Goal: Task Accomplishment & Management: Complete application form

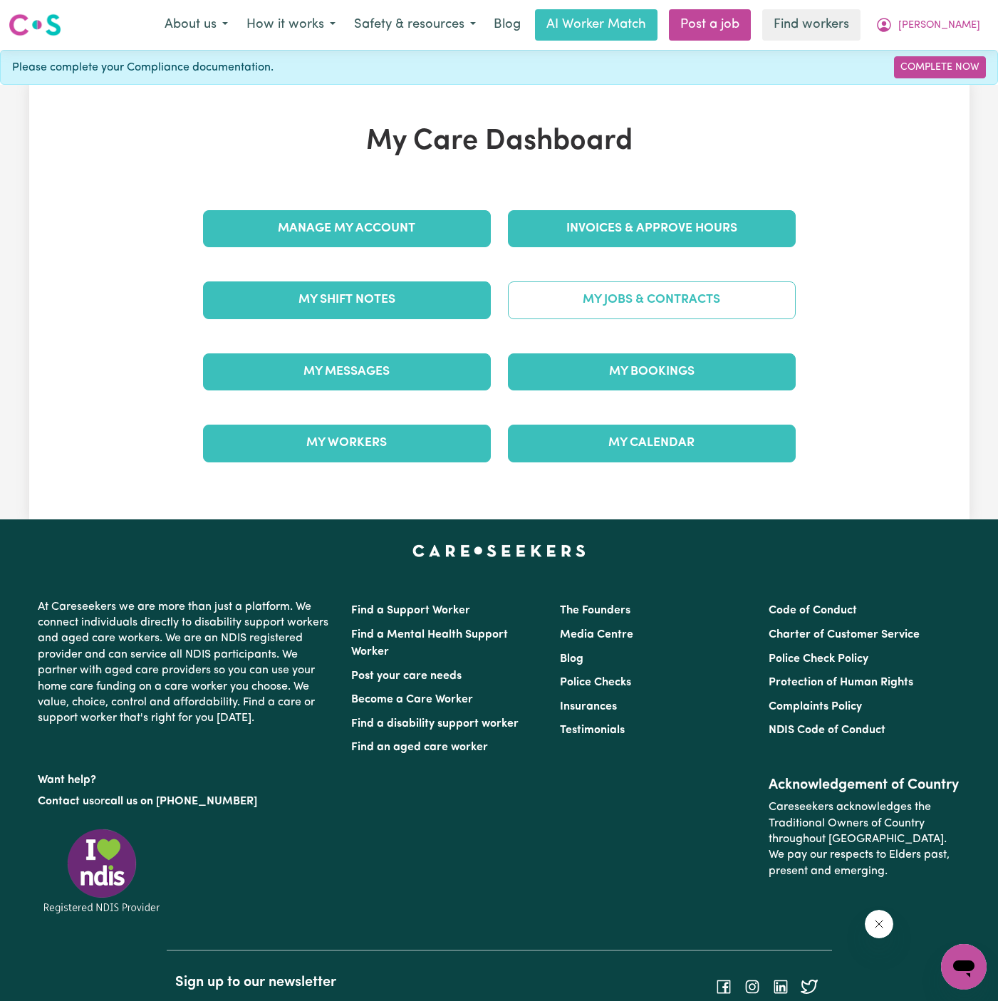
click at [690, 305] on link "My Jobs & Contracts" at bounding box center [652, 299] width 288 height 37
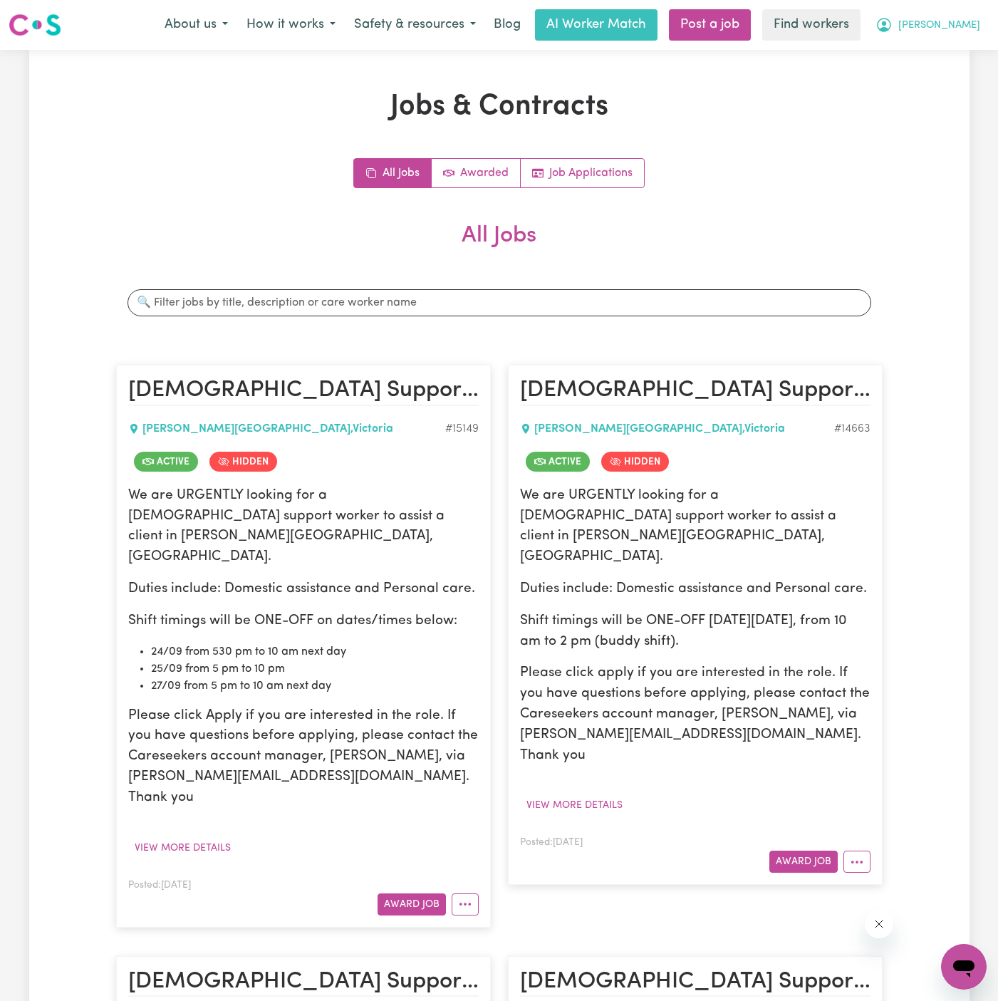
click at [968, 15] on button "[PERSON_NAME]" at bounding box center [927, 25] width 123 height 30
click at [961, 60] on link "My Dashboard" at bounding box center [932, 55] width 113 height 27
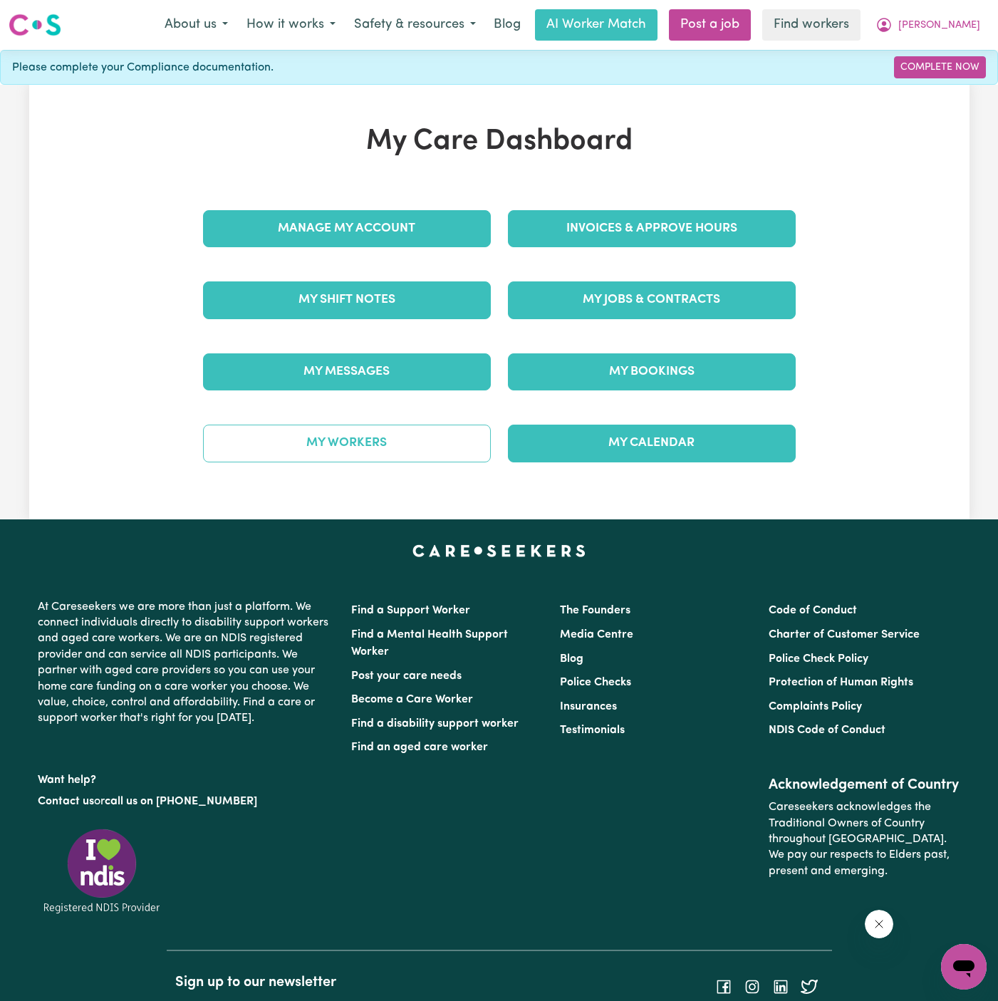
click at [438, 436] on link "My Workers" at bounding box center [347, 443] width 288 height 37
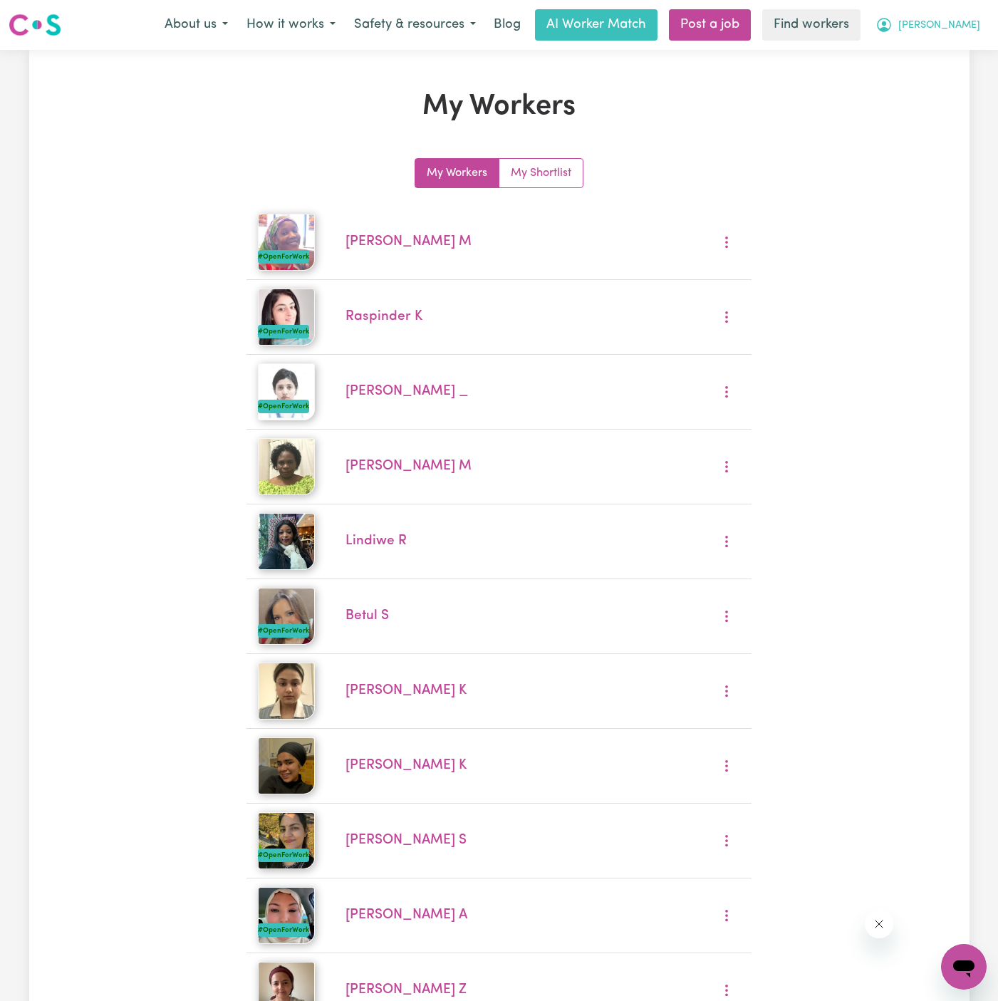
click at [970, 24] on span "[PERSON_NAME]" at bounding box center [939, 26] width 82 height 16
click at [970, 61] on link "My Dashboard" at bounding box center [932, 55] width 113 height 27
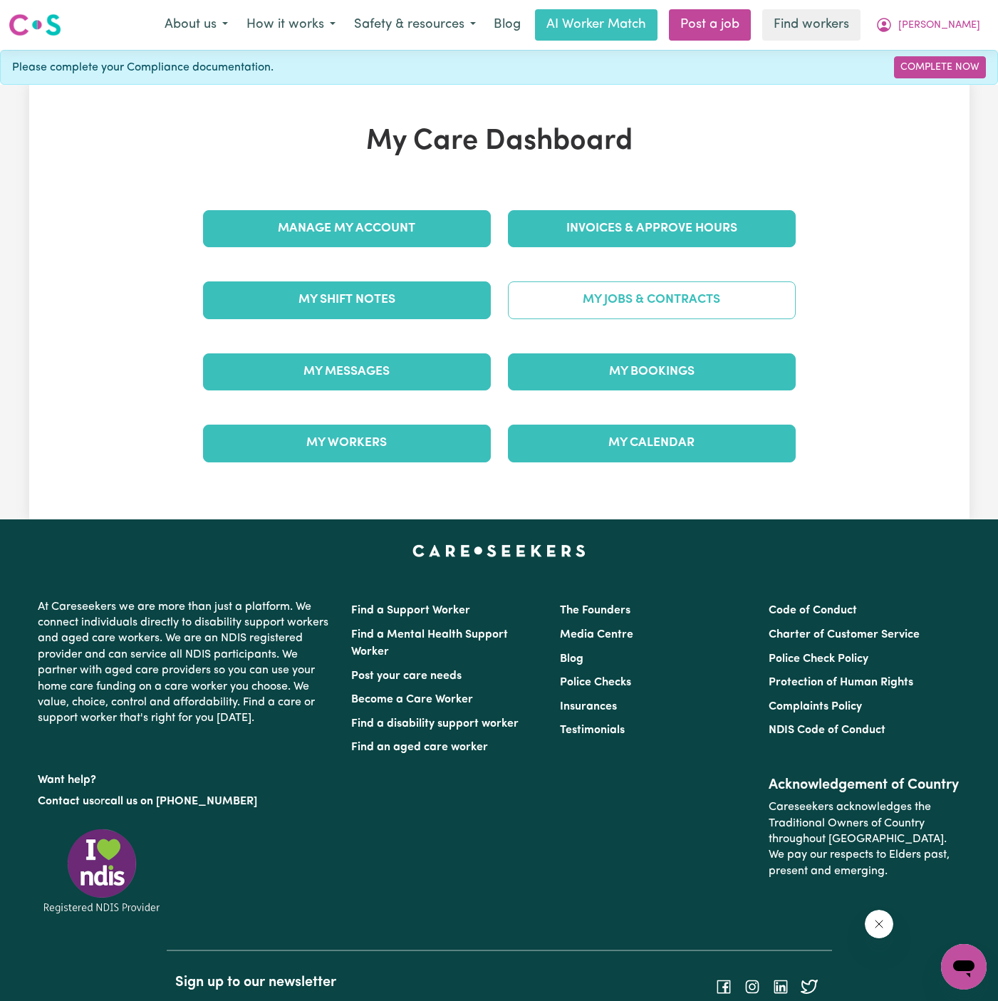
click at [687, 290] on link "My Jobs & Contracts" at bounding box center [652, 299] width 288 height 37
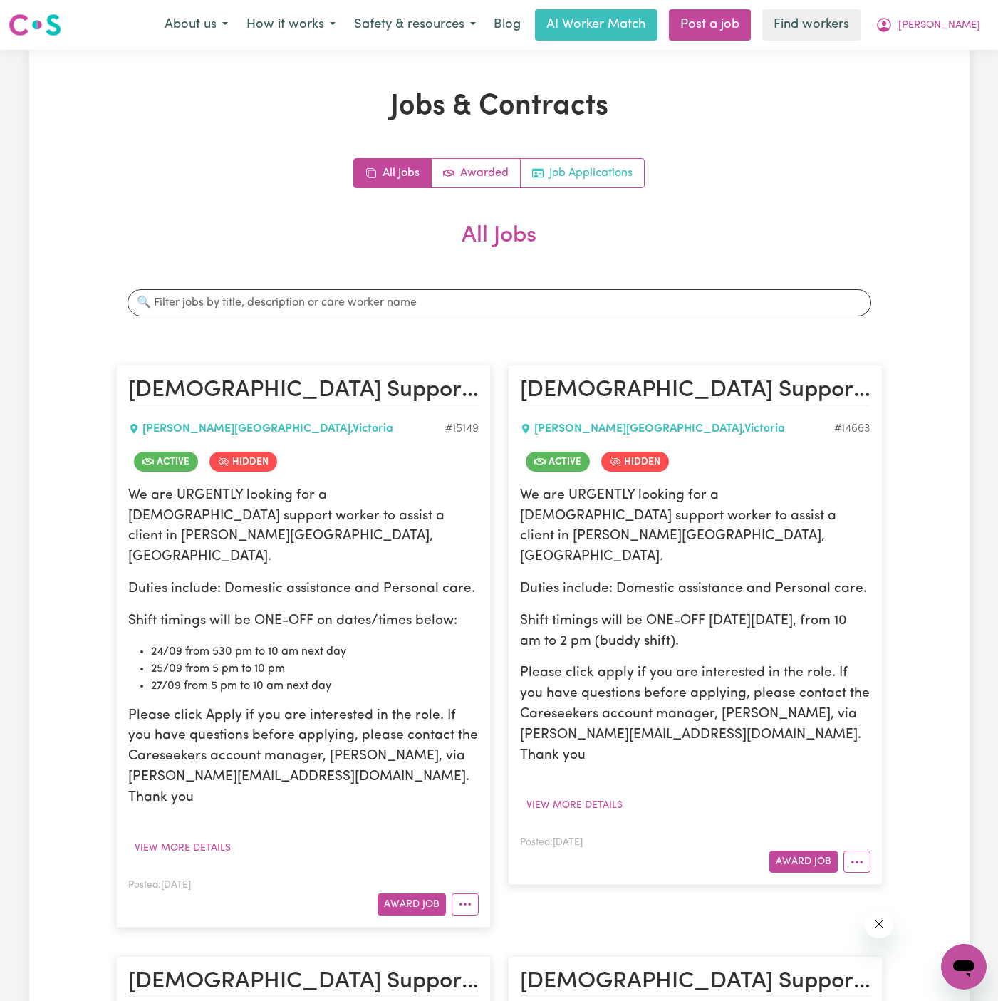
click at [604, 175] on link "Job Applications" at bounding box center [582, 173] width 123 height 28
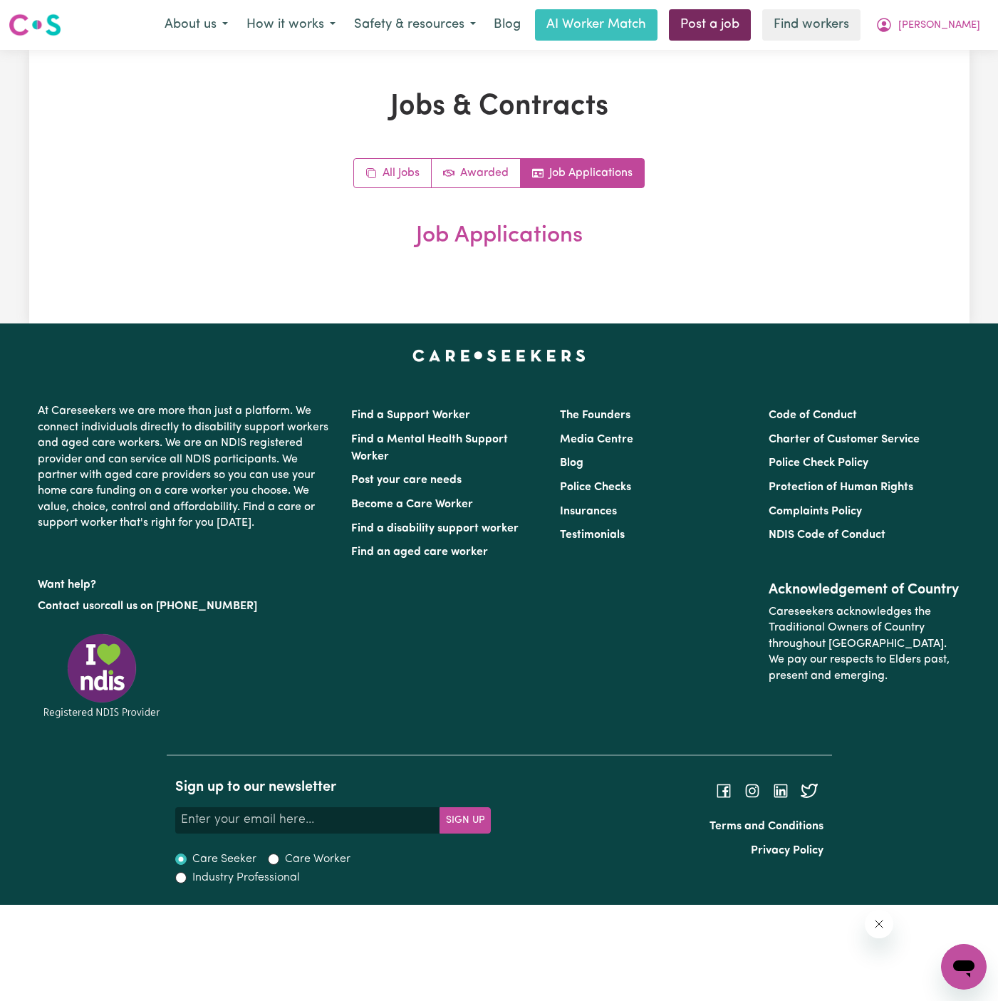
click at [784, 40] on div "Menu About us How it works Safety & resources Blog AI Worker Match Post a job F…" at bounding box center [499, 25] width 998 height 33
click at [751, 28] on link "Post a job" at bounding box center [710, 24] width 82 height 31
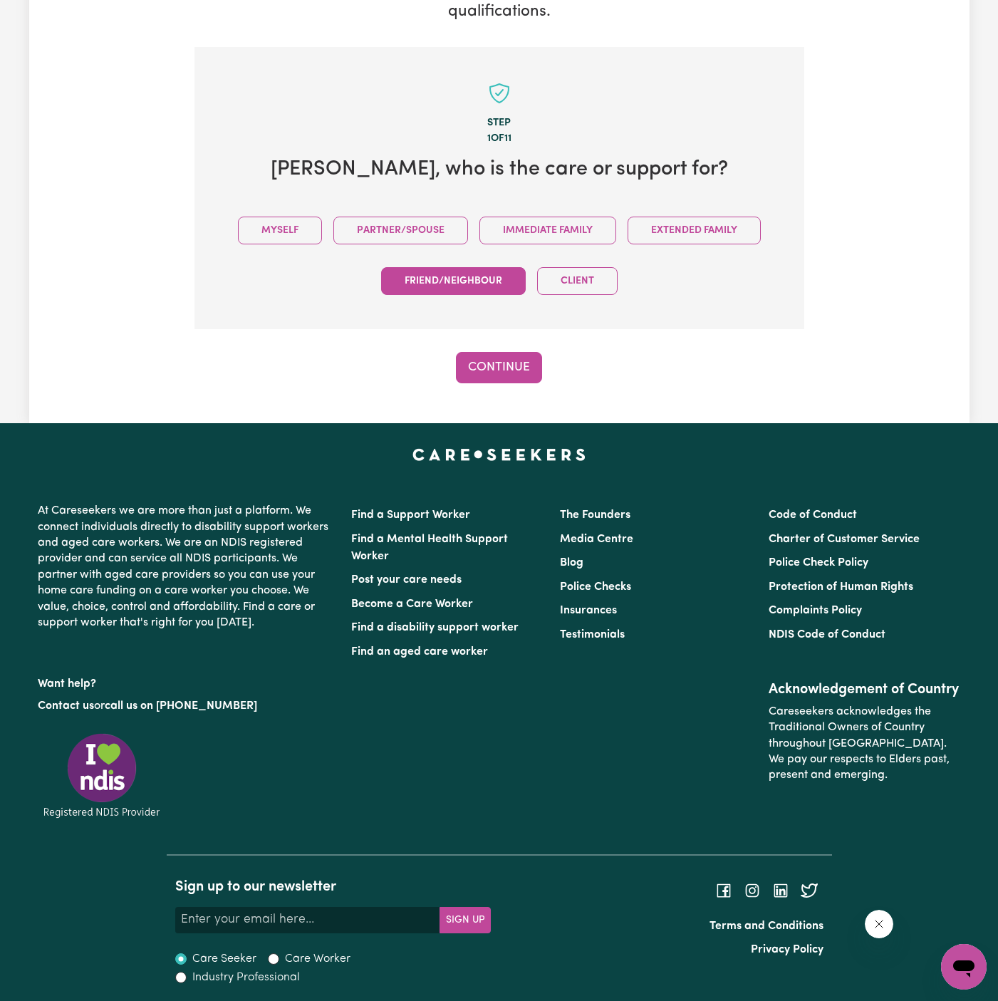
scroll to position [266, 0]
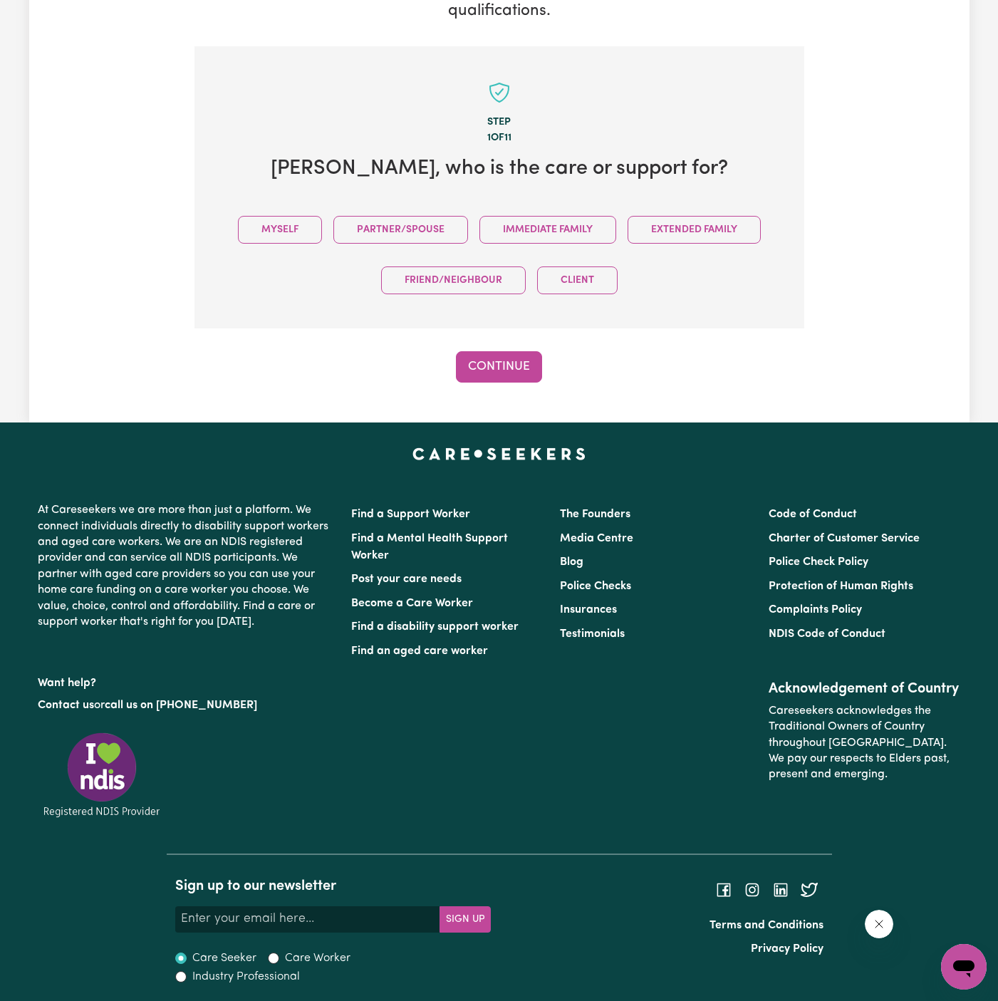
drag, startPoint x: 294, startPoint y: 237, endPoint x: 323, endPoint y: 250, distance: 32.6
click at [294, 237] on button "Myself" at bounding box center [280, 230] width 84 height 28
click at [510, 368] on button "Continue" at bounding box center [499, 366] width 86 height 31
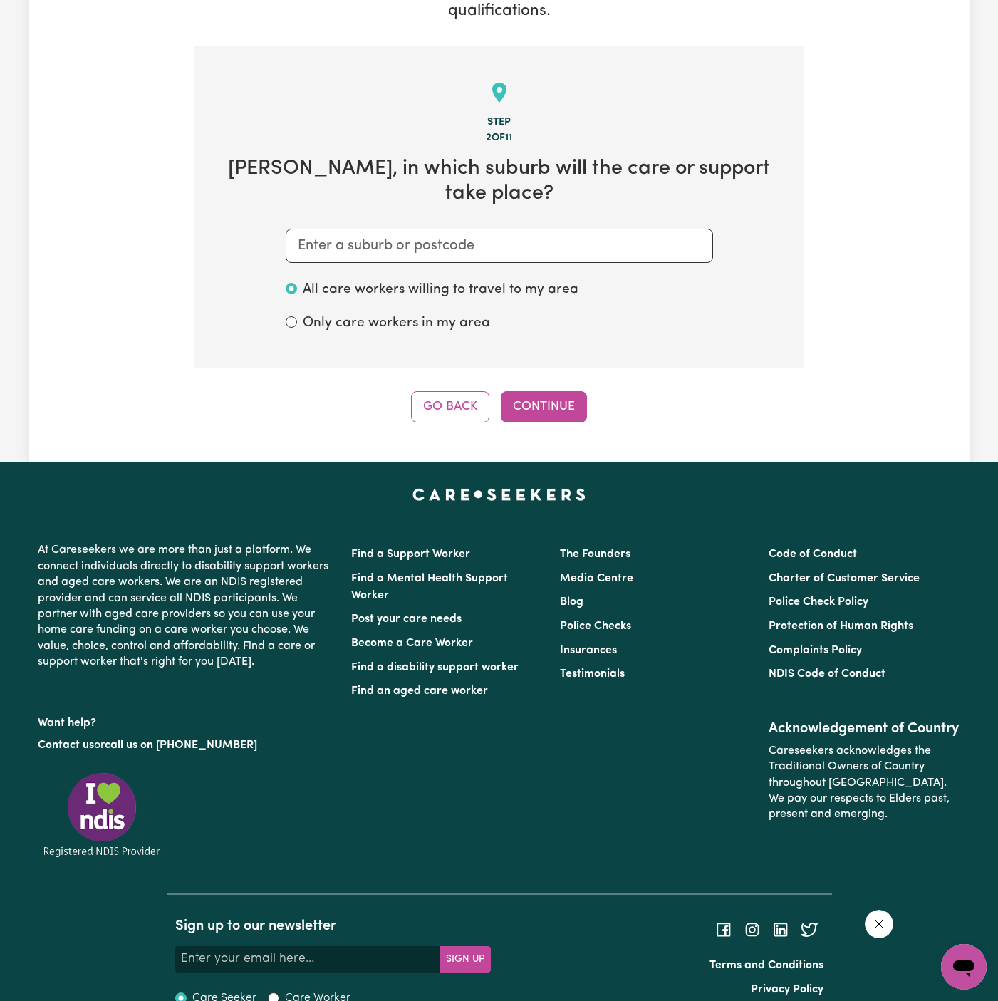
scroll to position [282, 0]
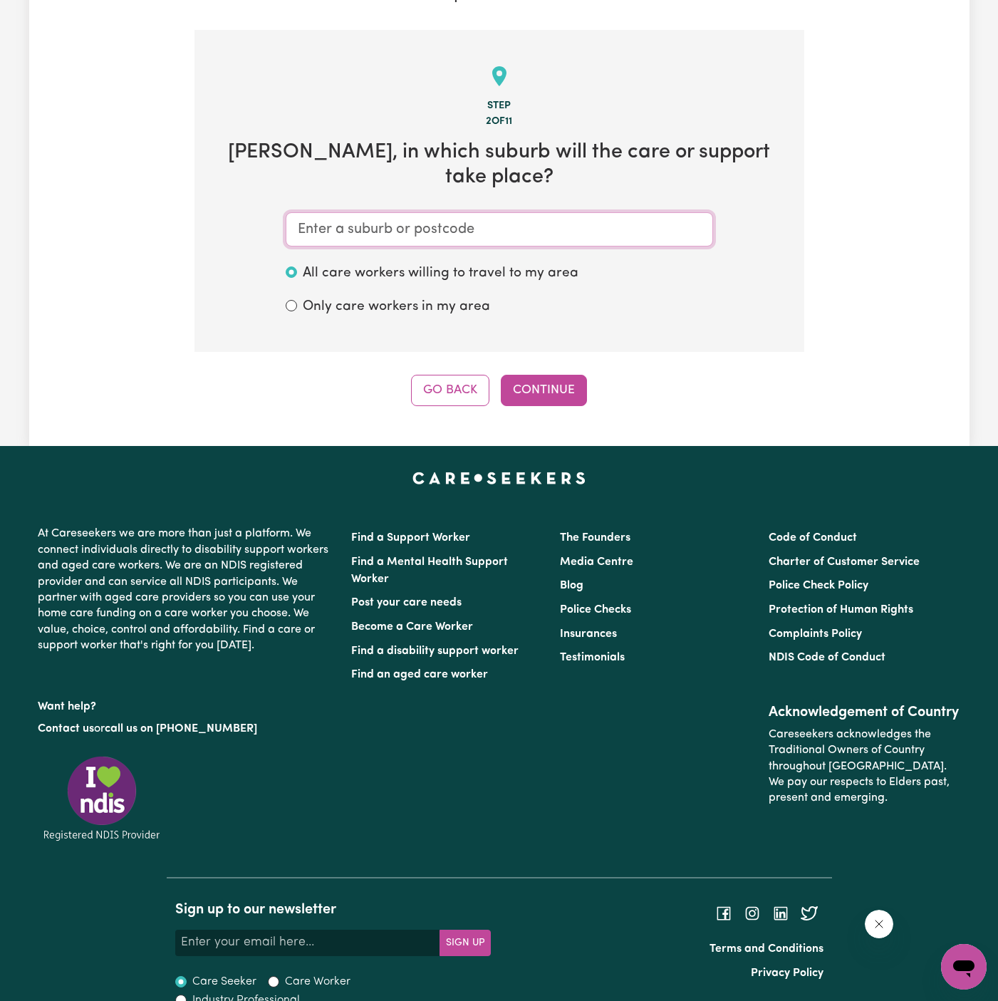
click at [533, 212] on input "text" at bounding box center [499, 229] width 427 height 34
click at [457, 376] on button "Go Back" at bounding box center [450, 390] width 78 height 31
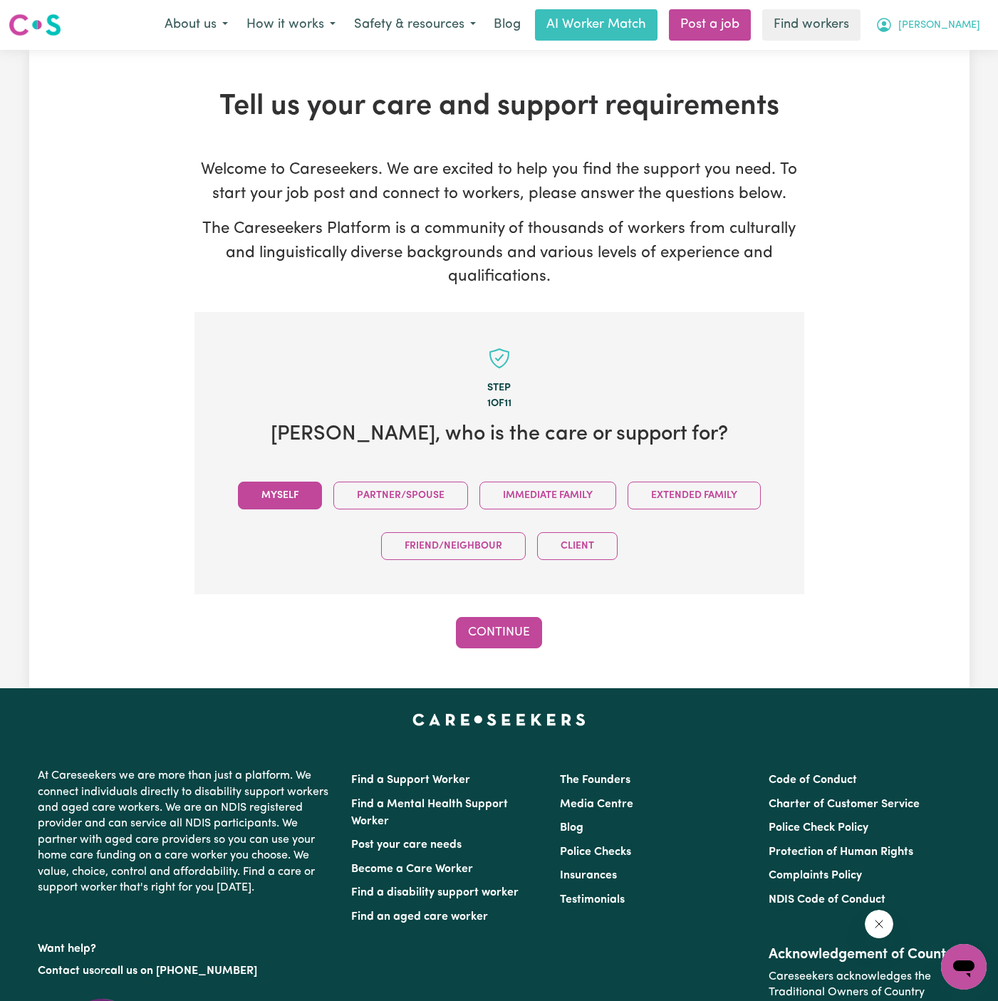
click at [963, 38] on div "Menu About us How it works Safety & resources Blog AI Worker Match Post a job F…" at bounding box center [499, 25] width 998 height 33
click at [963, 18] on span "[PERSON_NAME]" at bounding box center [939, 26] width 82 height 16
click at [958, 46] on link "My Dashboard" at bounding box center [932, 55] width 113 height 27
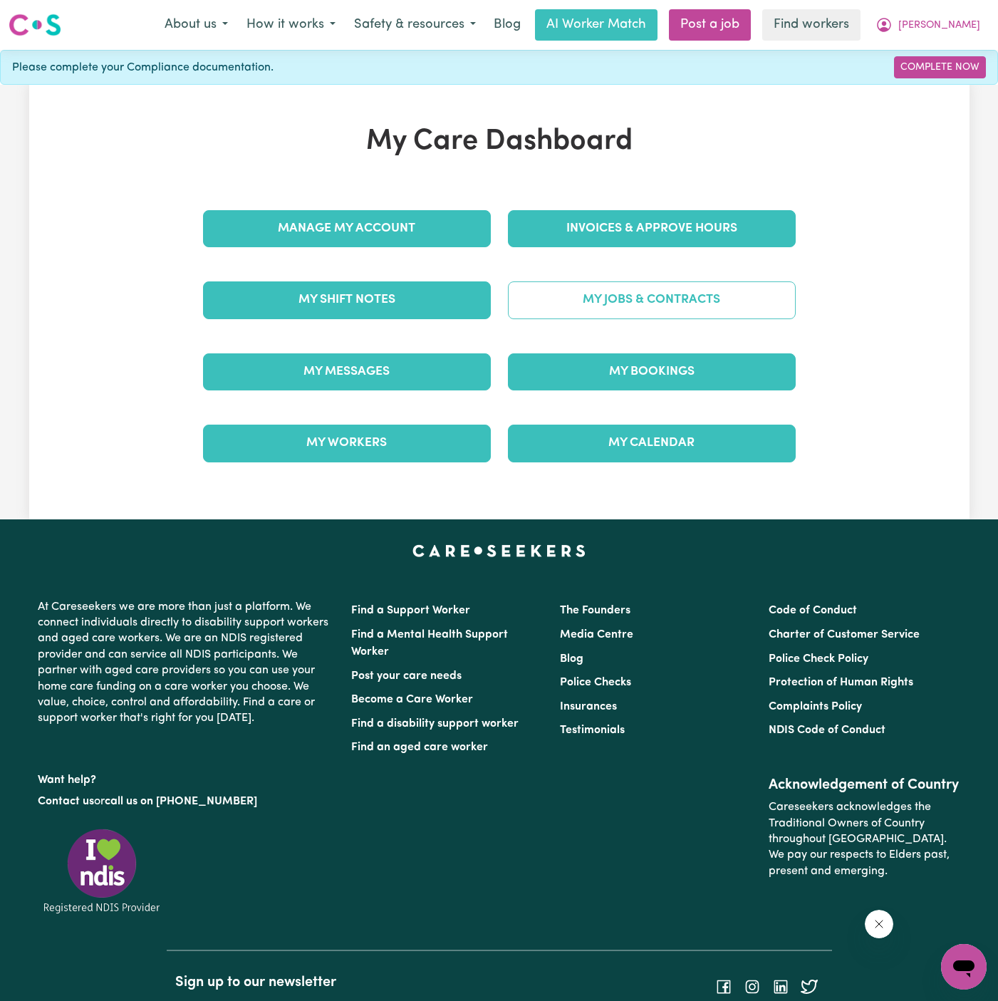
click at [616, 306] on link "My Jobs & Contracts" at bounding box center [652, 299] width 288 height 37
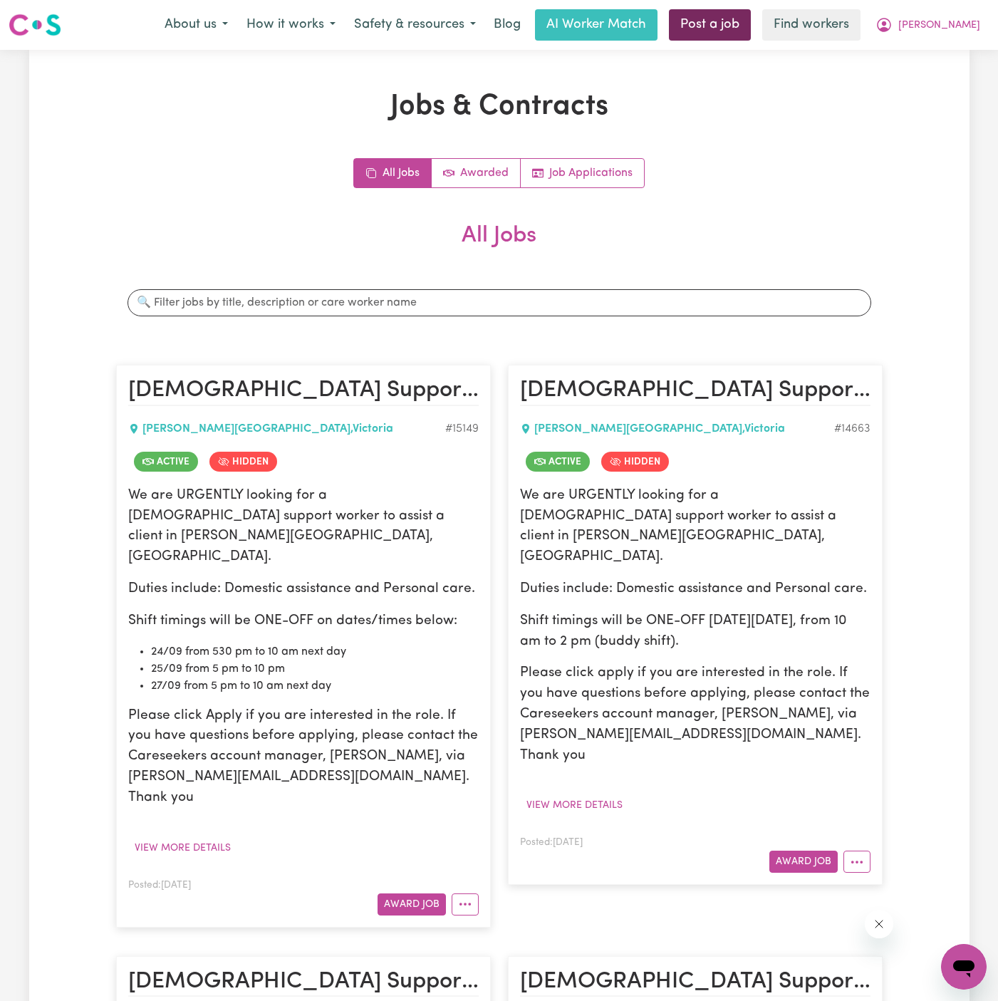
click at [751, 20] on link "Post a job" at bounding box center [710, 24] width 82 height 31
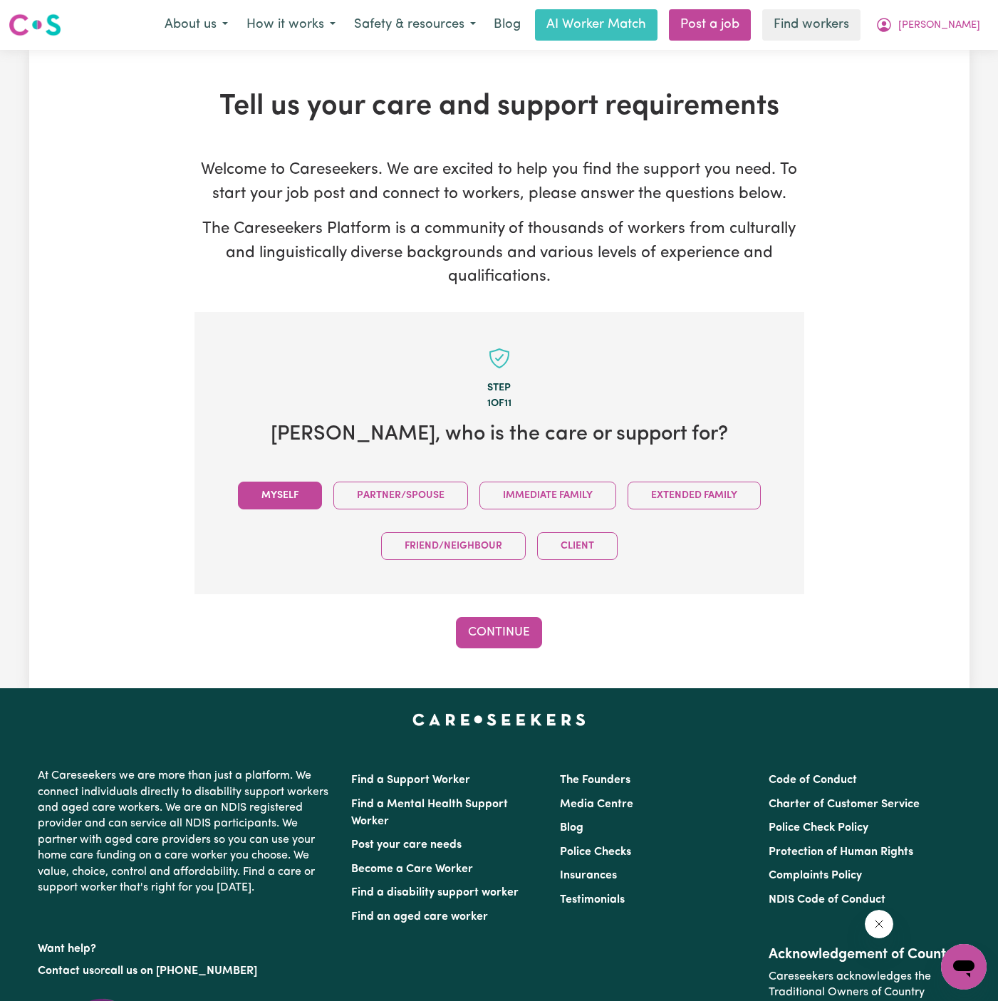
click at [285, 487] on button "Myself" at bounding box center [280, 496] width 84 height 28
click at [507, 629] on button "Continue" at bounding box center [499, 632] width 86 height 31
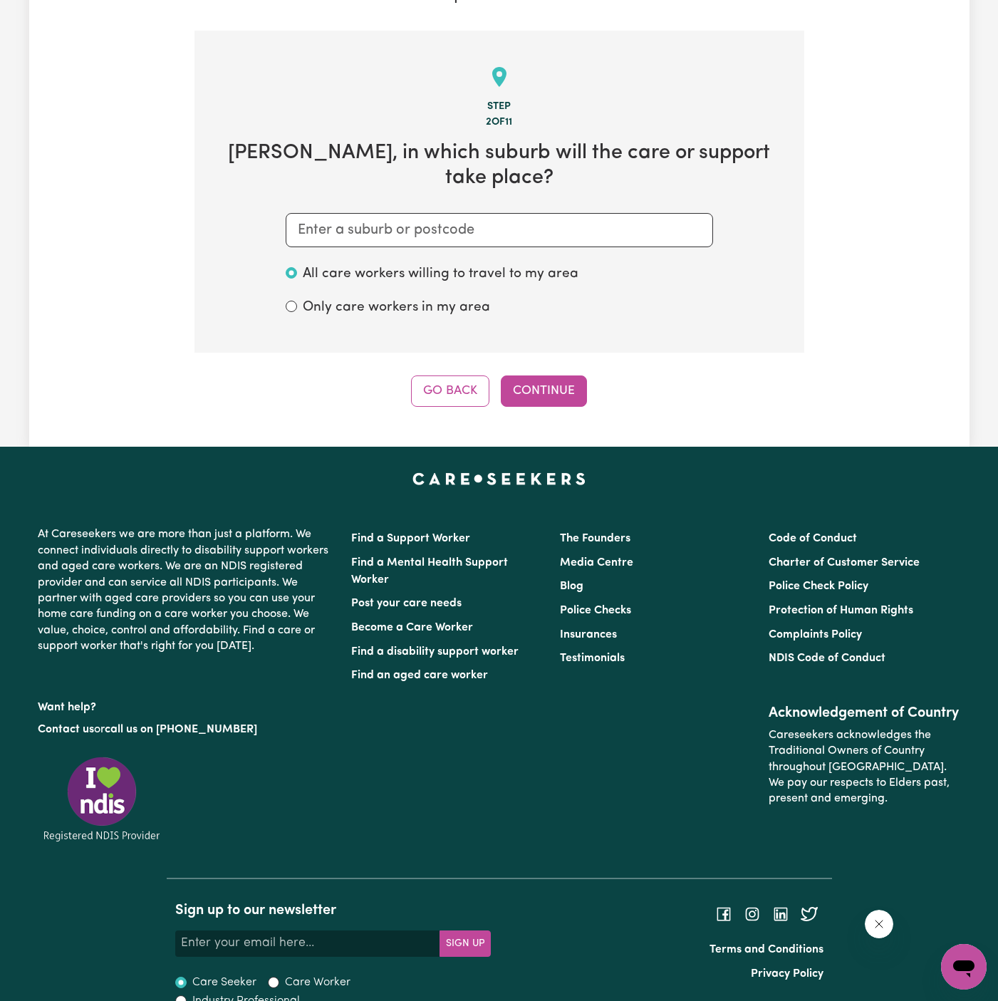
scroll to position [282, 0]
click at [425, 216] on input "text" at bounding box center [499, 229] width 427 height 34
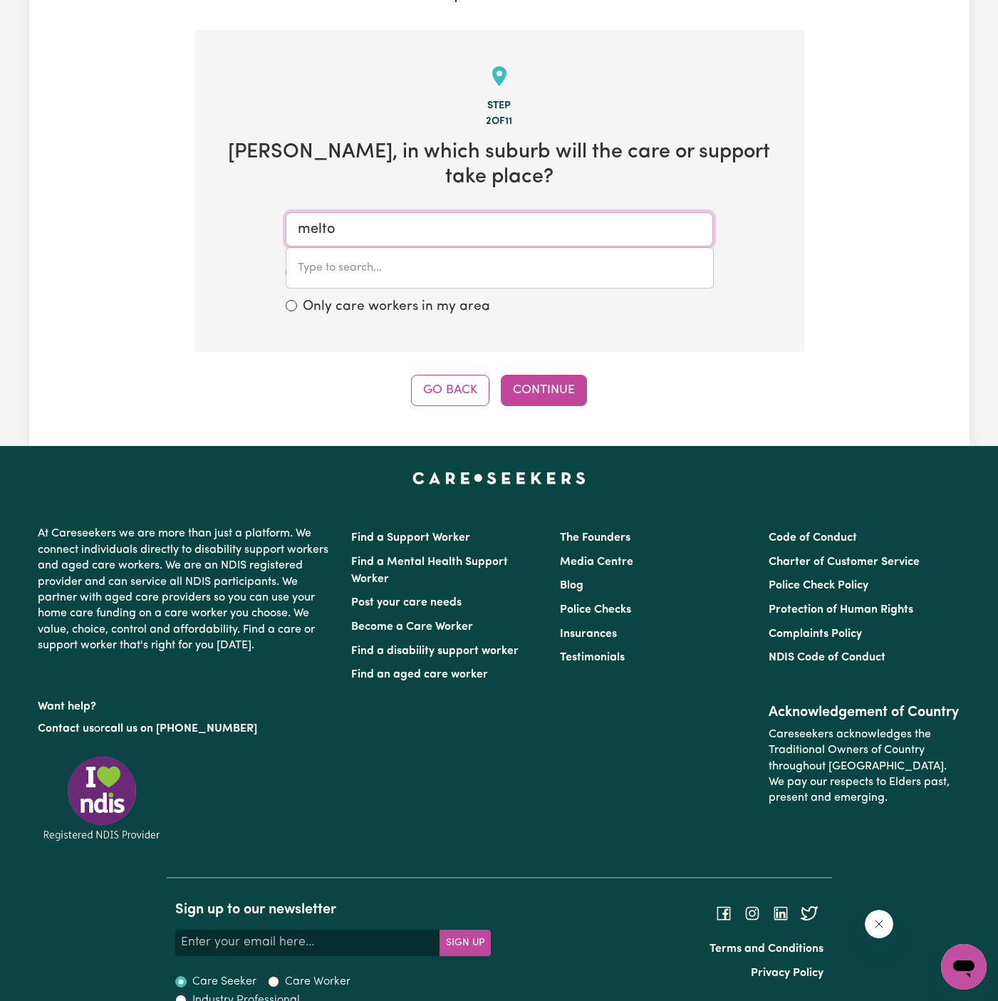
type input "melton"
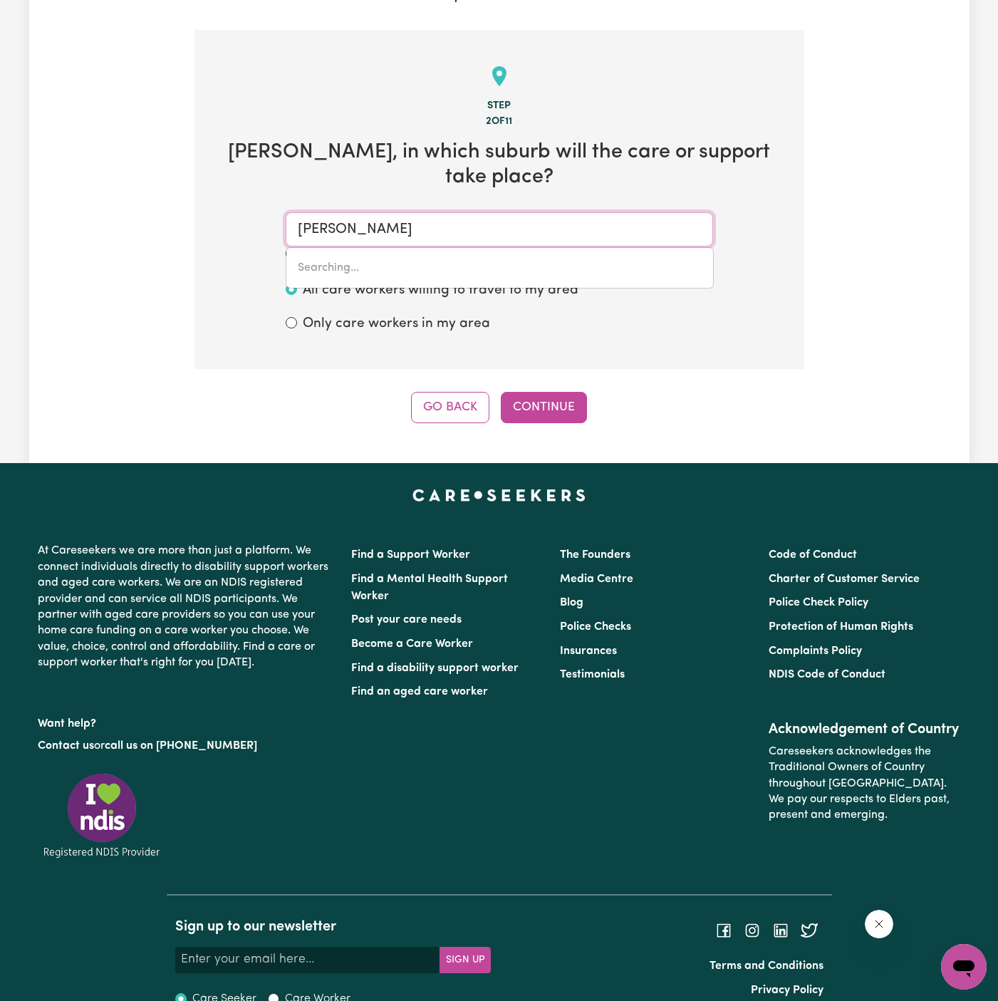
type input "melton, South Australia, 5552"
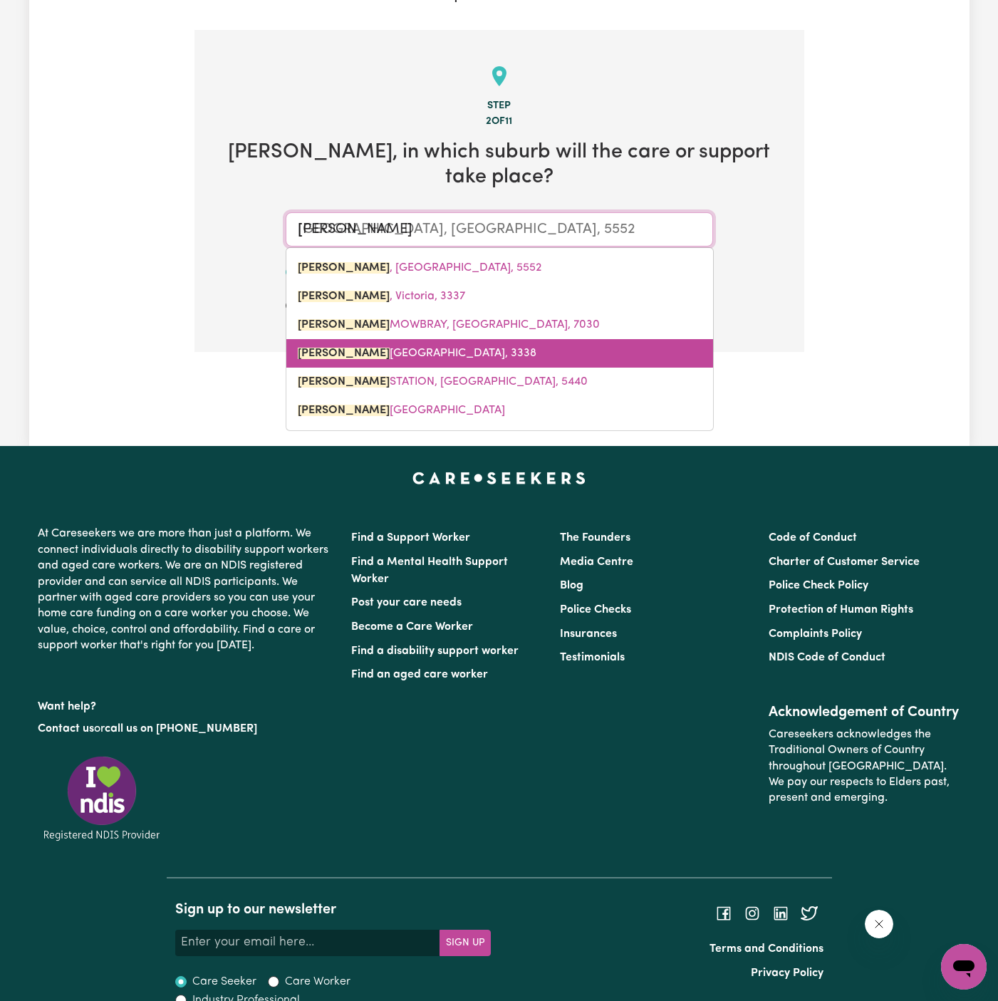
click at [482, 339] on link "MELTON SOUTH, Victoria, 3338" at bounding box center [499, 353] width 427 height 28
type input "MELTON SOUTH, Victoria, 3338"
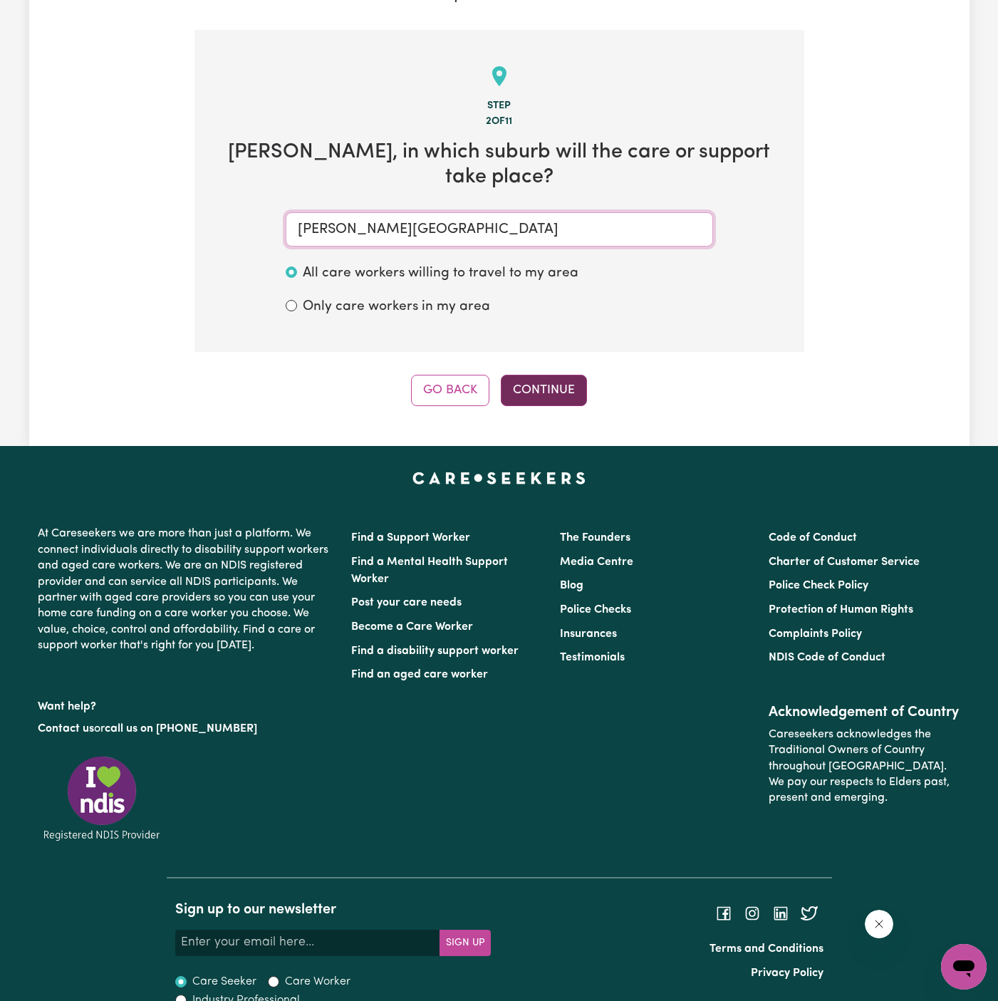
type input "MELTON SOUTH, Victoria, 3338"
click at [538, 375] on button "Continue" at bounding box center [544, 390] width 86 height 31
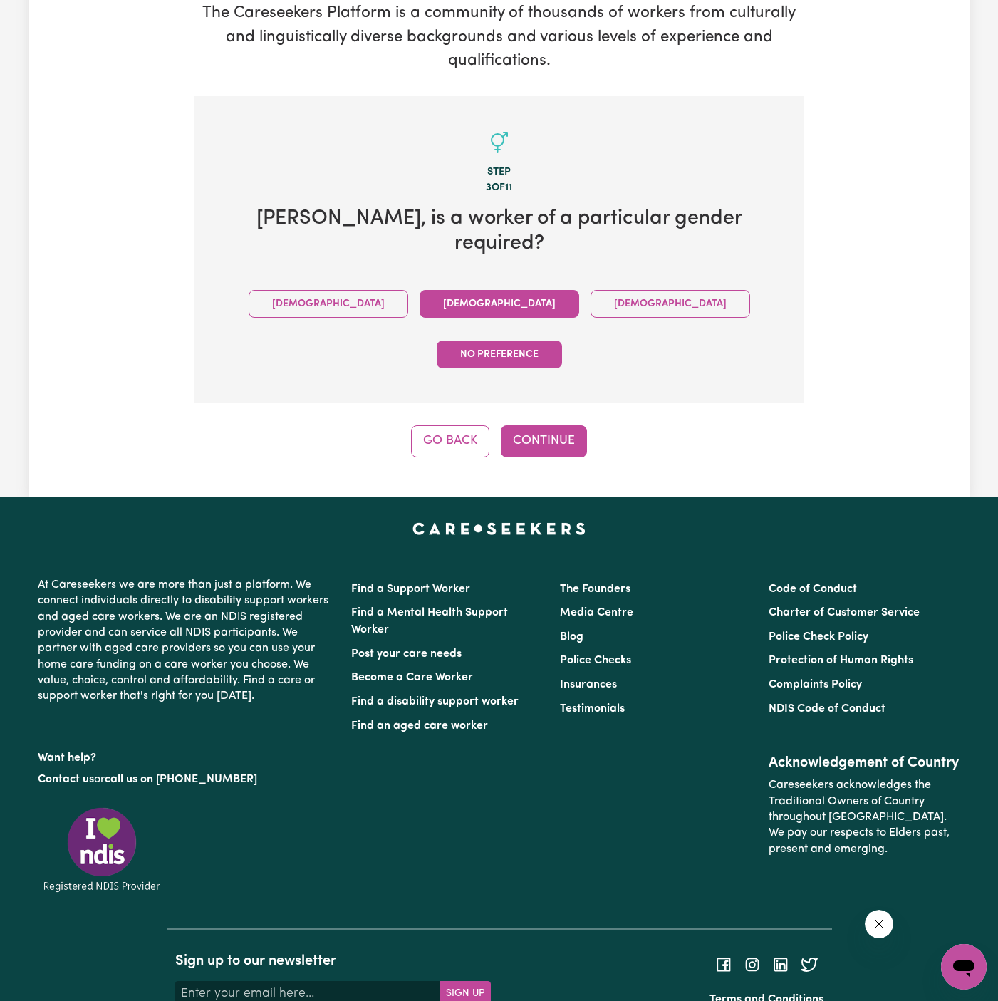
click at [420, 290] on button "Female" at bounding box center [500, 304] width 160 height 28
click at [546, 385] on div "Tell us your care and support requirements Welcome to Careseekers. We are excit…" at bounding box center [499, 165] width 940 height 663
click at [546, 425] on button "Continue" at bounding box center [544, 440] width 86 height 31
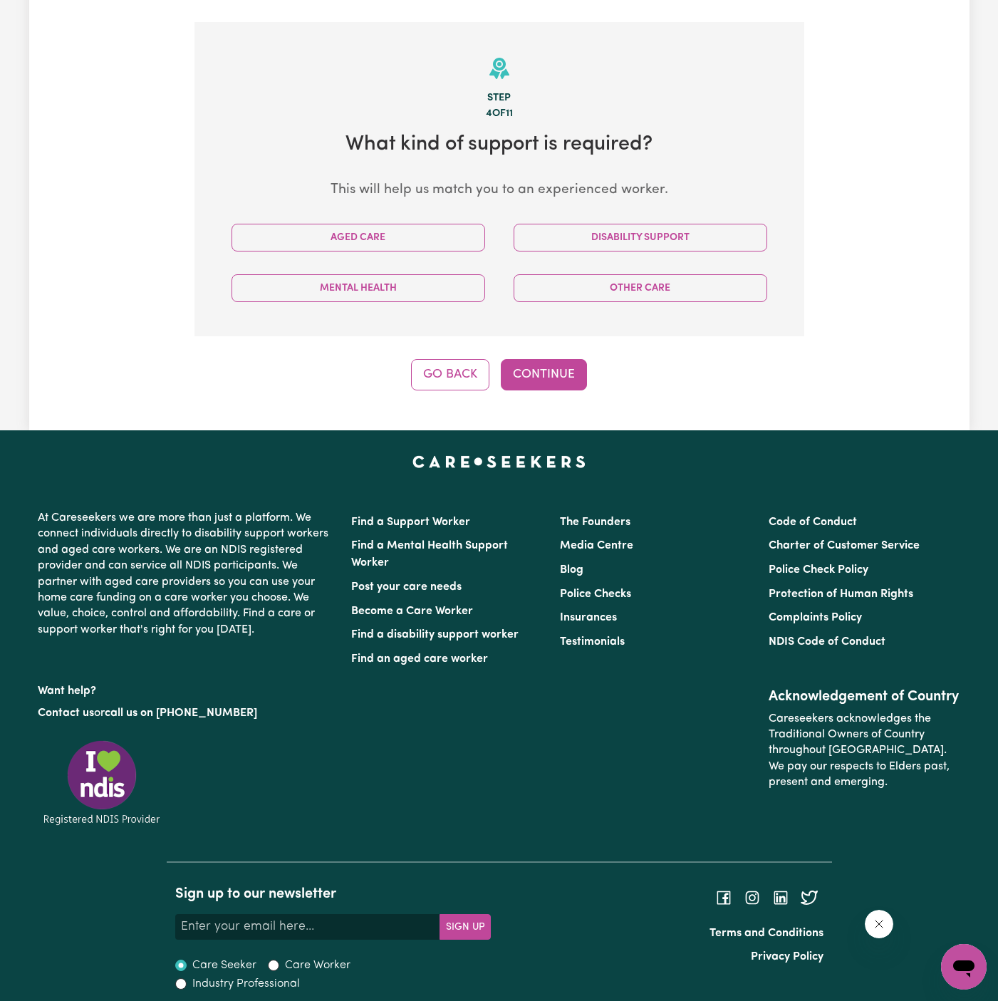
scroll to position [298, 0]
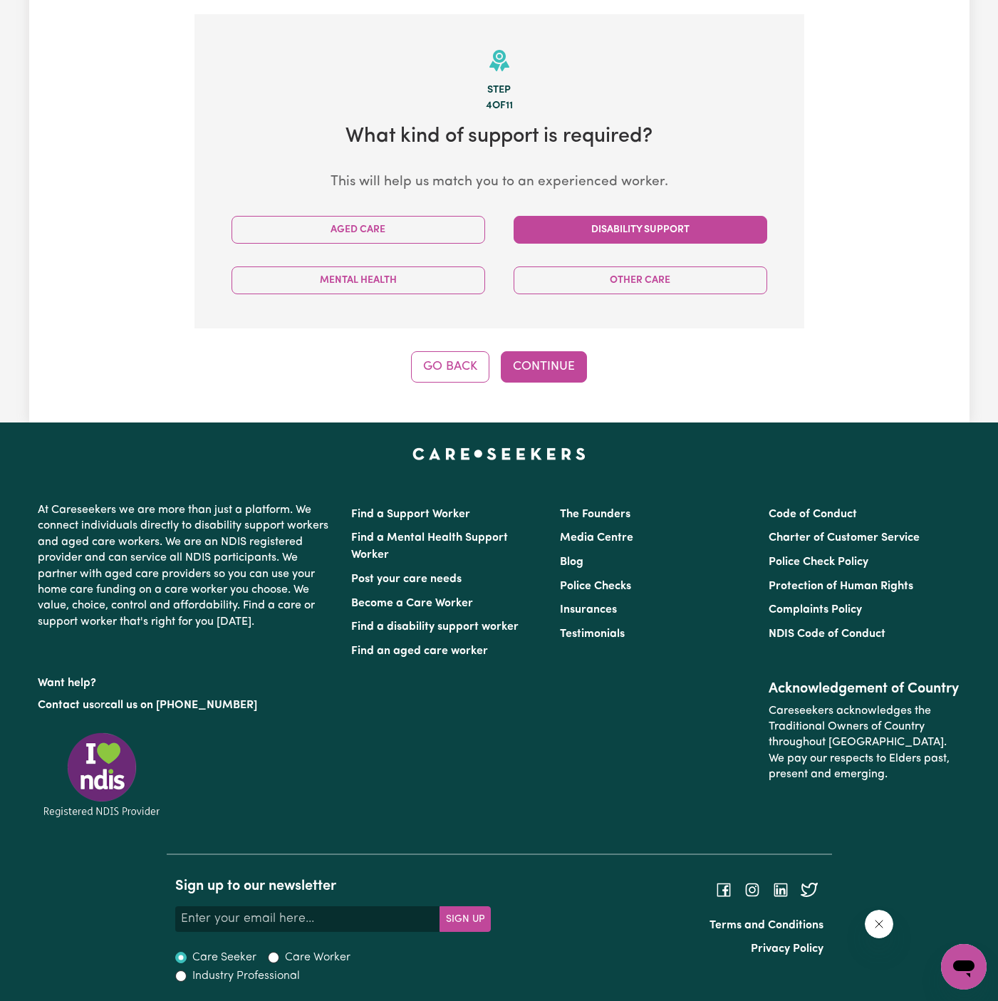
click at [608, 222] on button "Disability Support" at bounding box center [641, 230] width 254 height 28
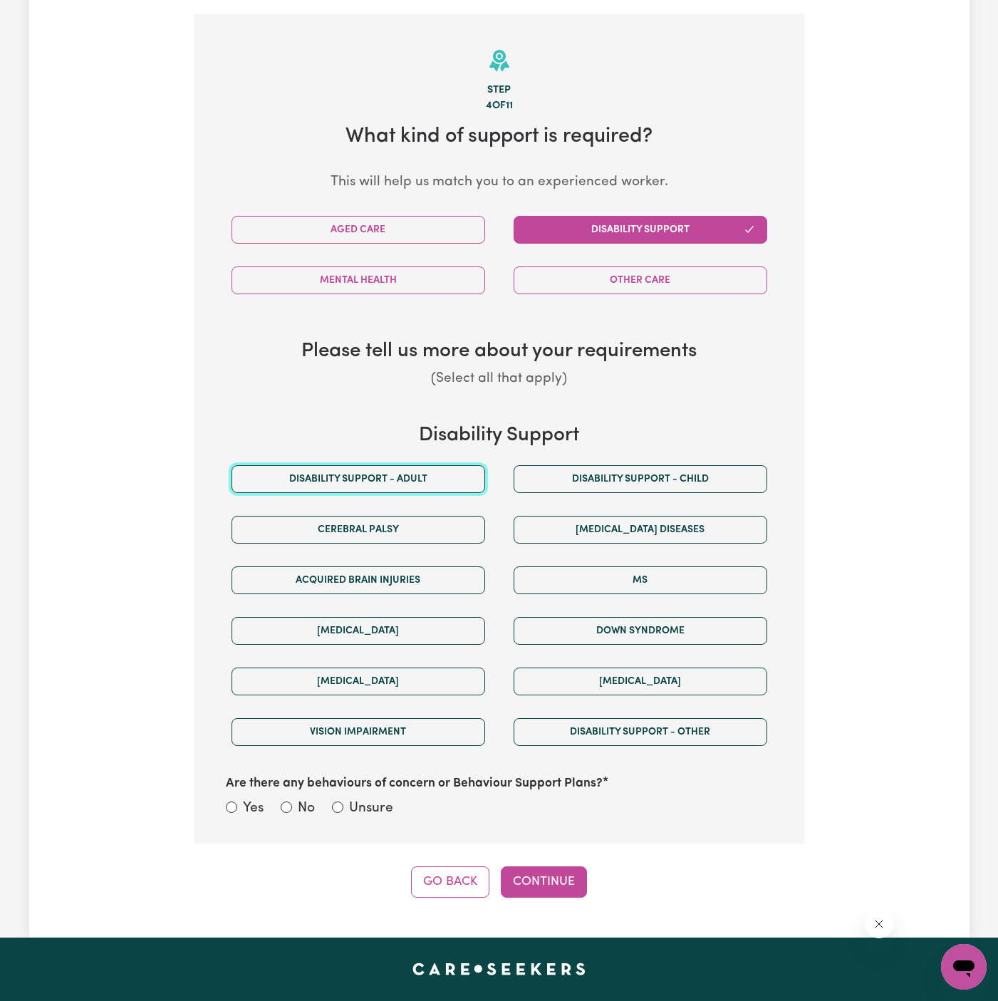
drag, startPoint x: 460, startPoint y: 483, endPoint x: 460, endPoint y: 493, distance: 10.0
click at [460, 483] on button "Disability support - Adult" at bounding box center [359, 479] width 254 height 28
click at [383, 792] on div "Are there any behaviours of concern or Behaviour Support Plans? Yes No Unsure" at bounding box center [499, 788] width 564 height 63
click at [376, 801] on label "Unsure" at bounding box center [371, 809] width 44 height 21
click at [343, 802] on input "Unsure" at bounding box center [337, 807] width 11 height 11
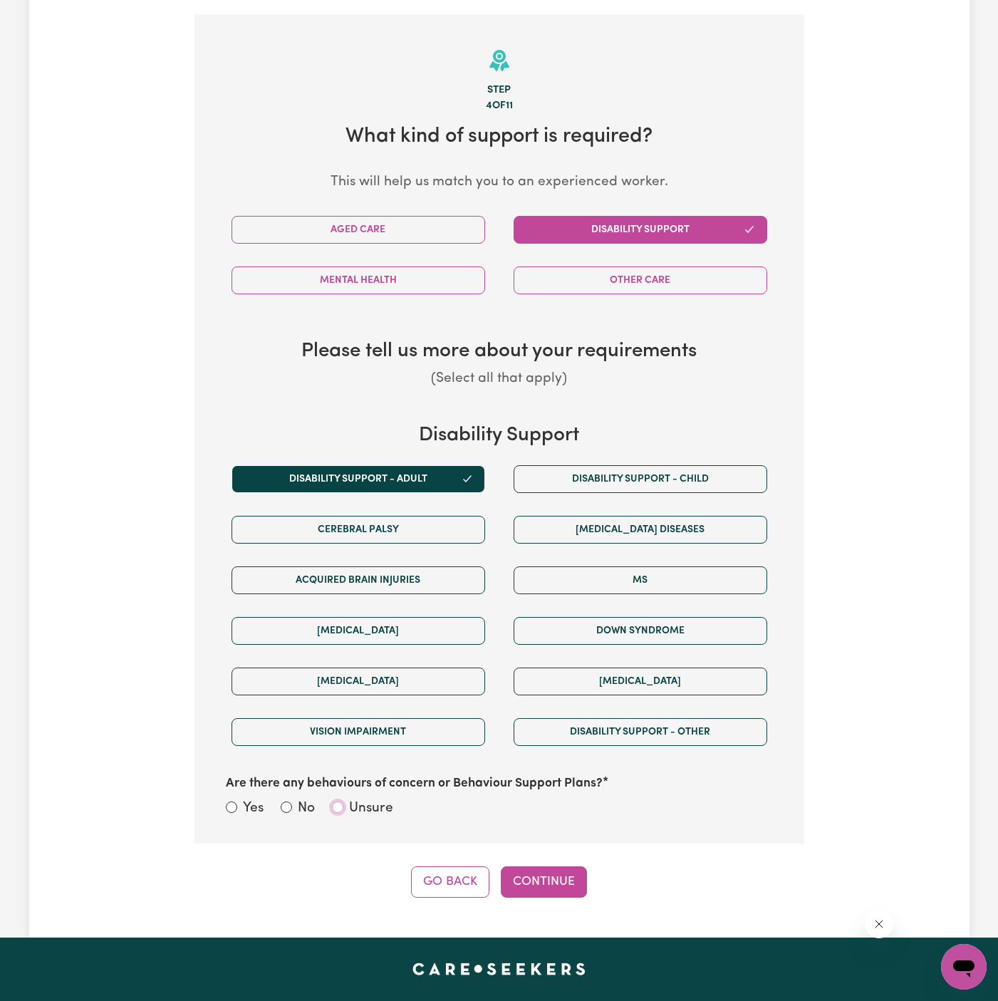
radio input "true"
click at [515, 867] on button "Continue" at bounding box center [544, 881] width 86 height 31
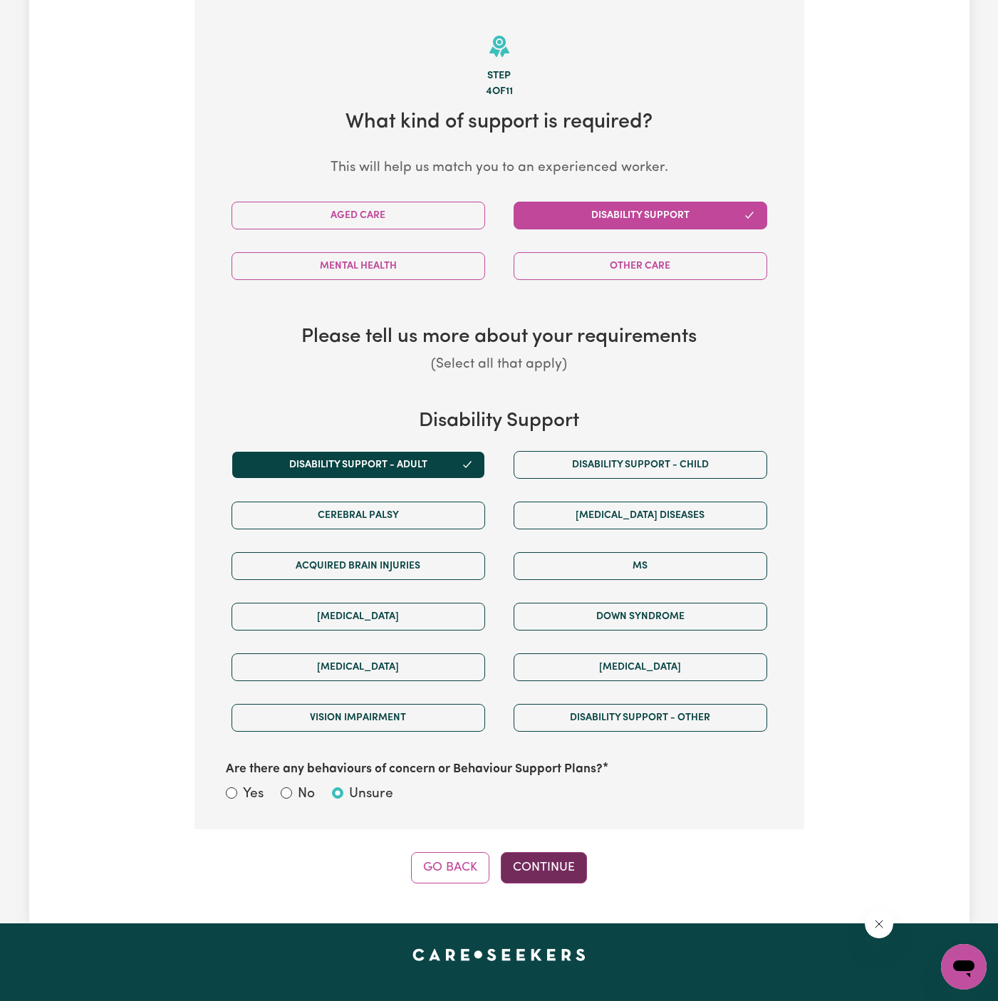
select select "PRIVATELY"
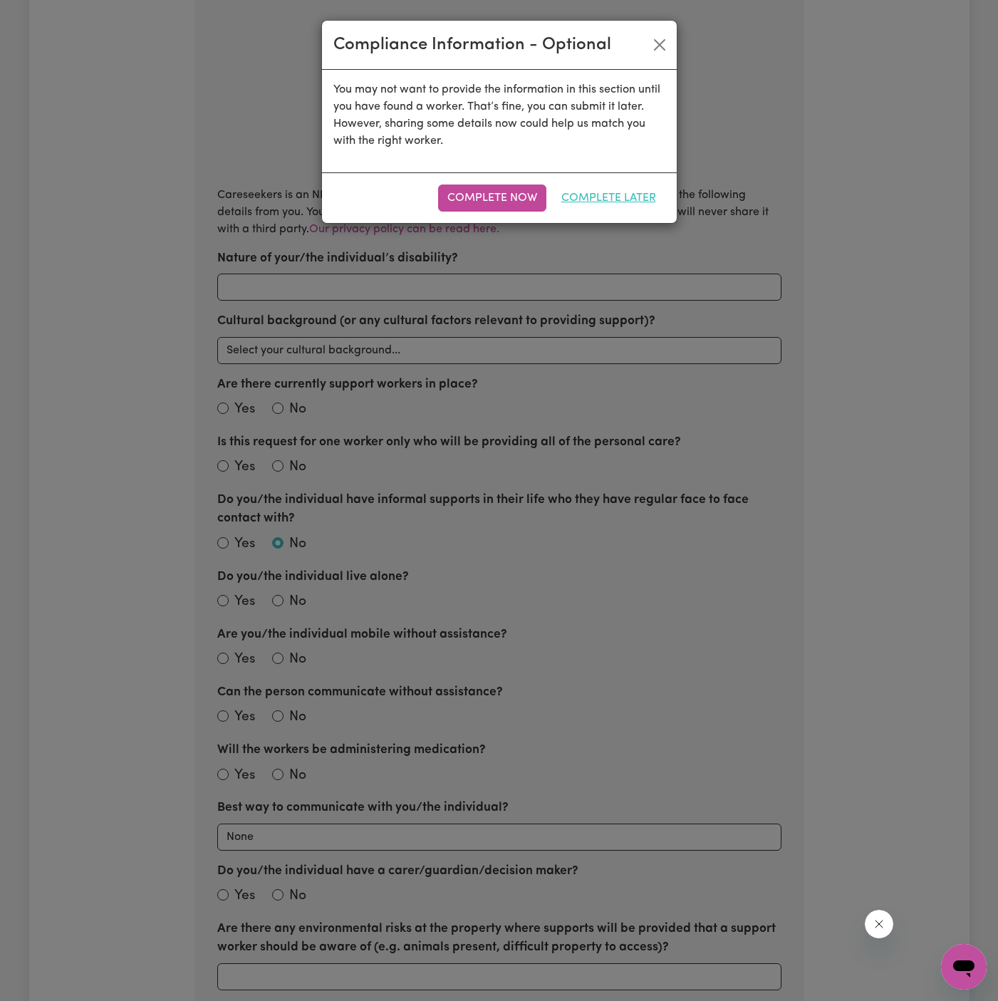
click at [604, 188] on button "Complete Later" at bounding box center [608, 198] width 113 height 27
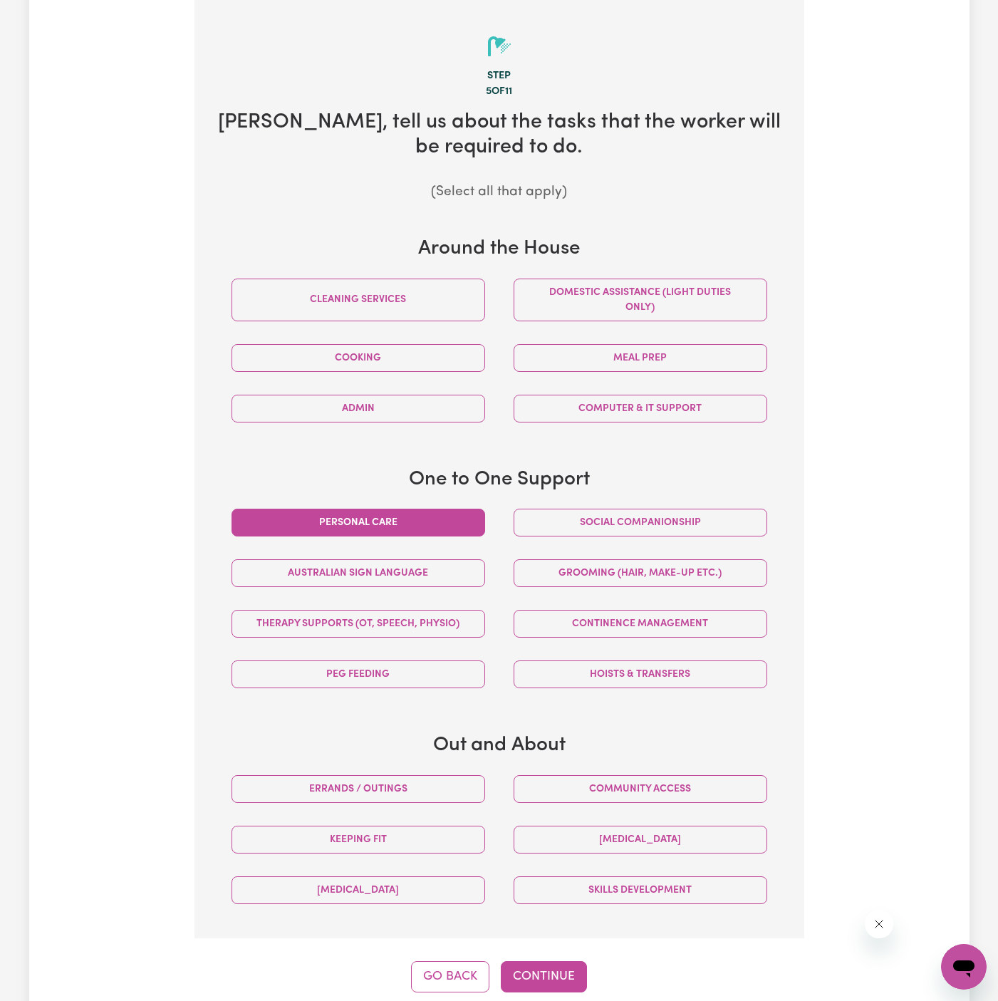
click at [441, 531] on button "Personal care" at bounding box center [359, 523] width 254 height 28
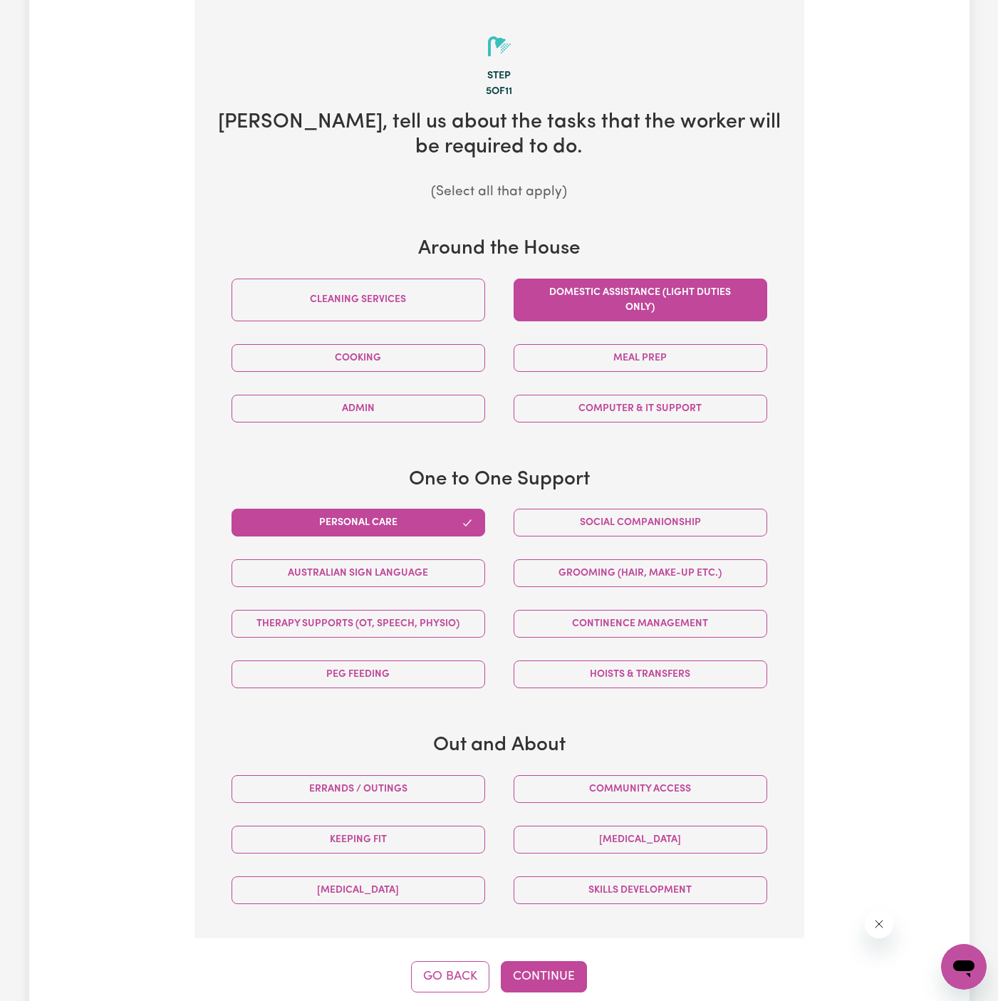
click at [562, 296] on button "Domestic assistance (light duties only)" at bounding box center [641, 300] width 254 height 43
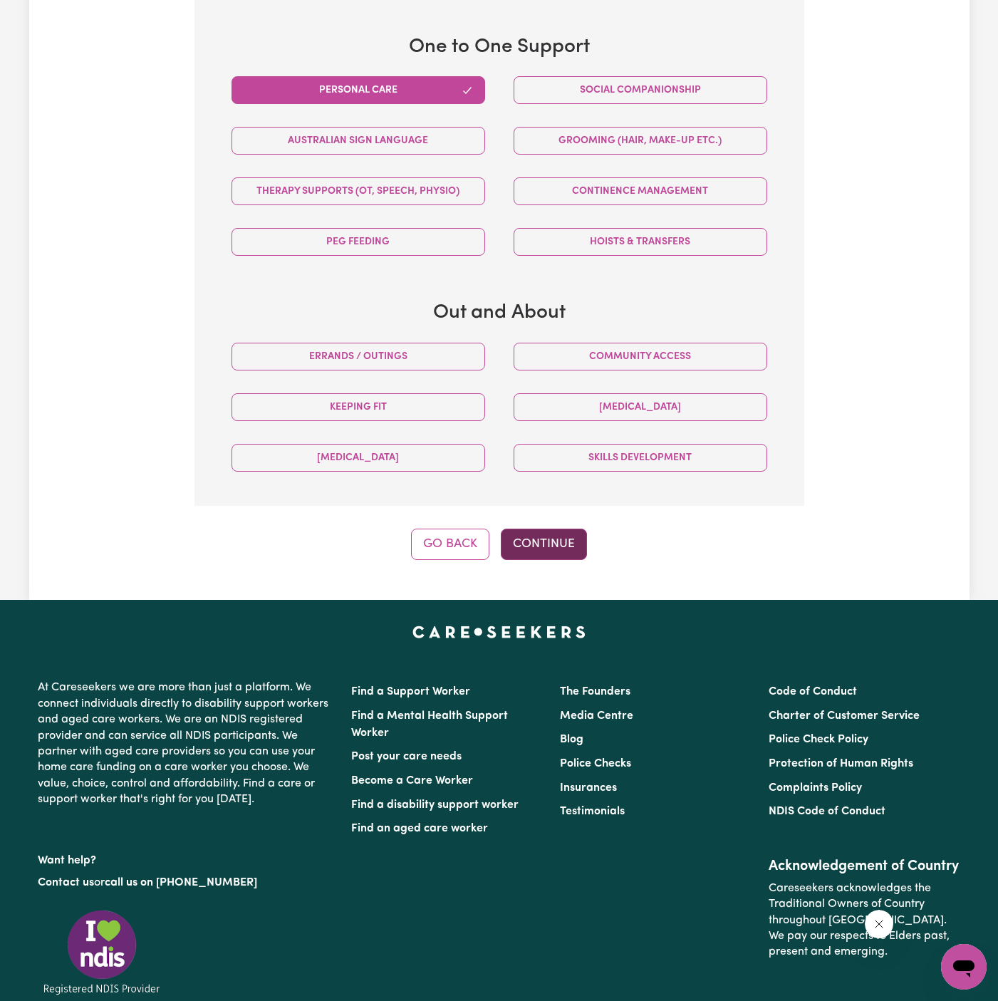
click at [555, 553] on button "Continue" at bounding box center [544, 544] width 86 height 31
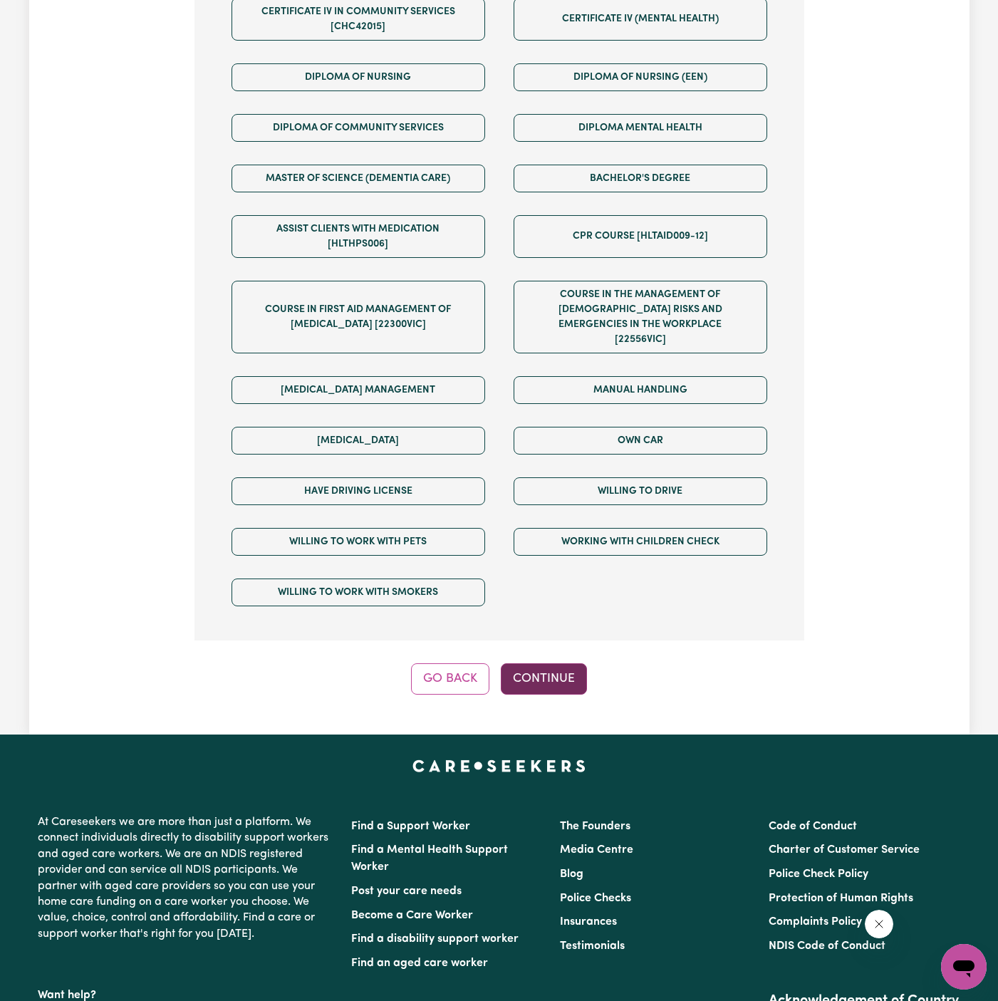
click at [549, 663] on button "Continue" at bounding box center [544, 678] width 86 height 31
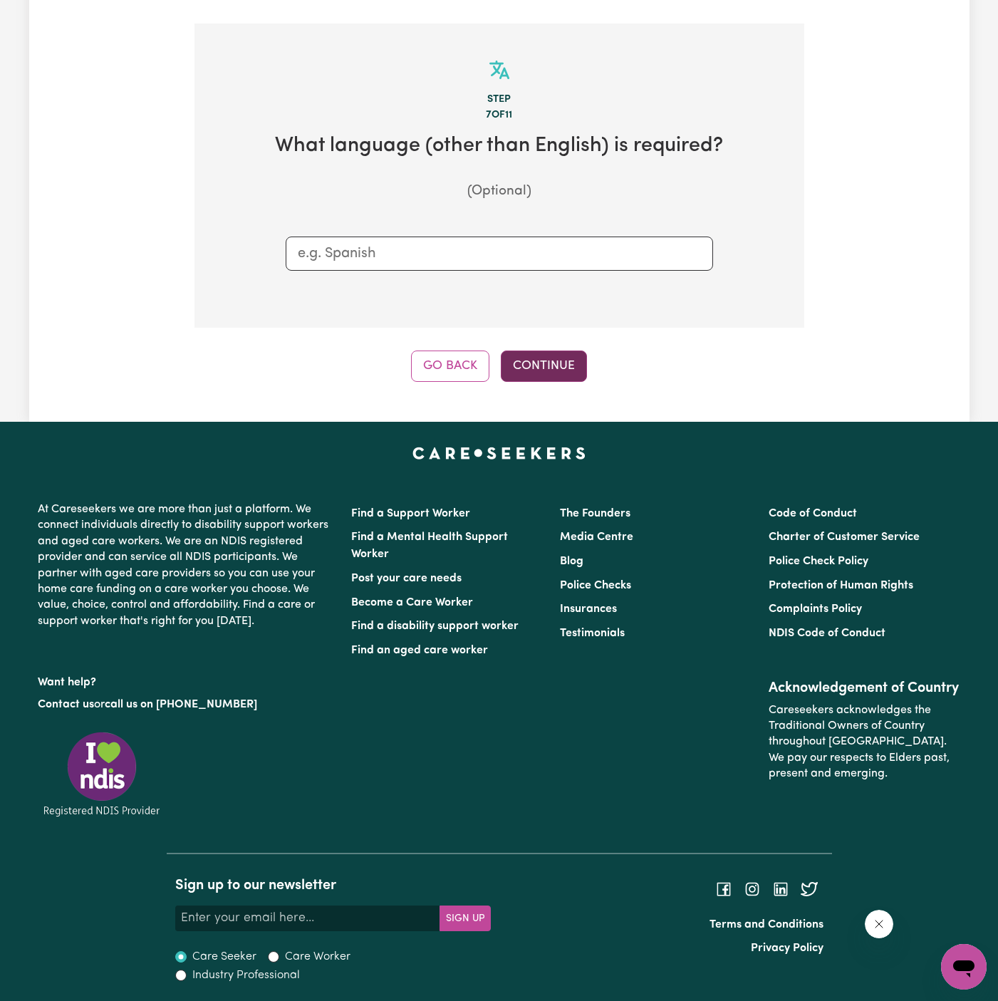
click at [556, 373] on button "Continue" at bounding box center [544, 366] width 86 height 31
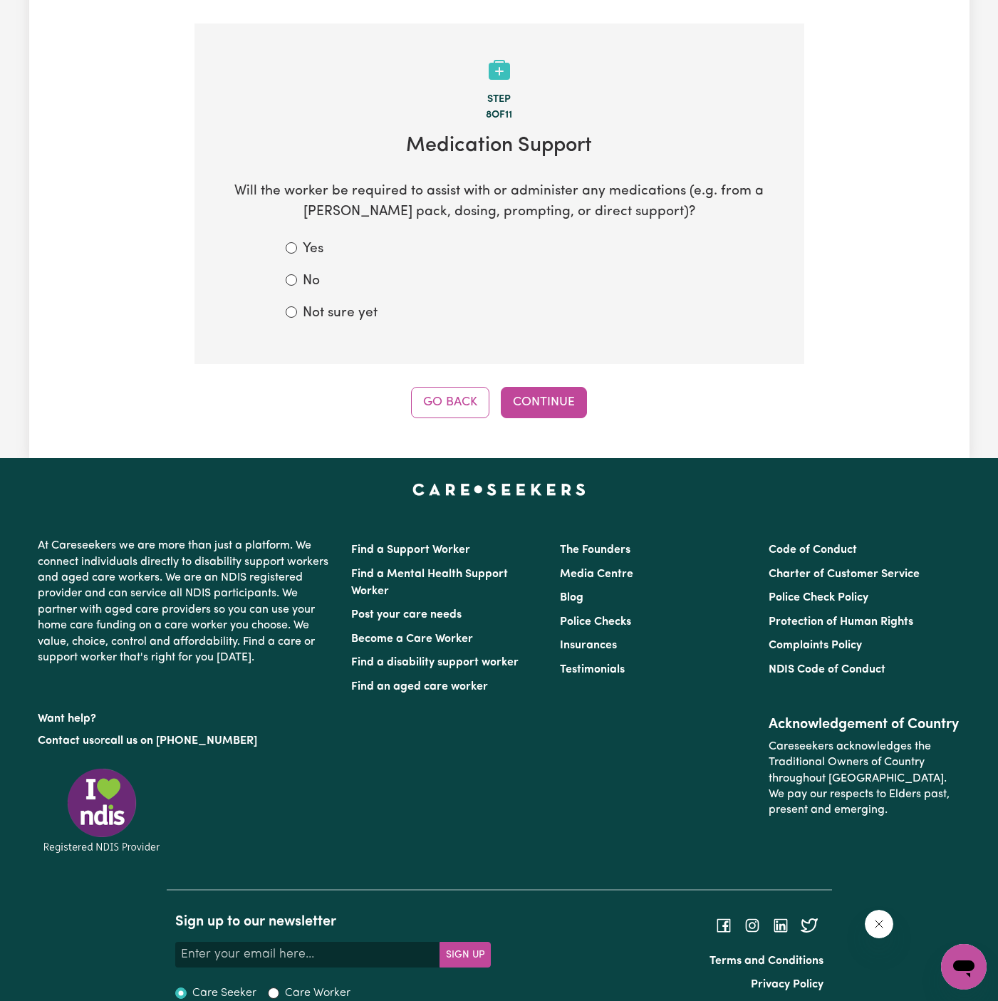
scroll to position [312, 0]
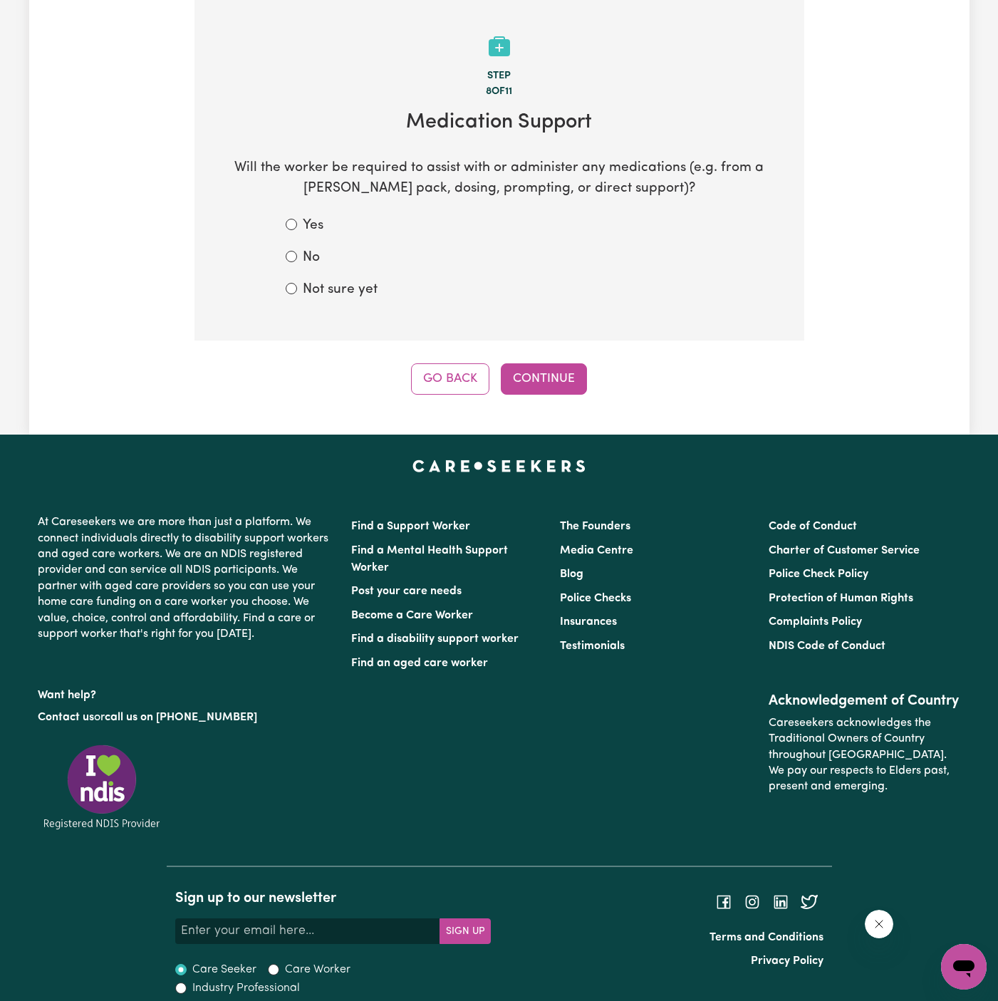
drag, startPoint x: 336, startPoint y: 284, endPoint x: 351, endPoint y: 285, distance: 14.3
click at [336, 284] on label "Not sure yet" at bounding box center [340, 290] width 75 height 21
click at [297, 284] on input "Not sure yet" at bounding box center [291, 288] width 11 height 11
radio input "true"
click at [536, 378] on button "Continue" at bounding box center [544, 378] width 86 height 31
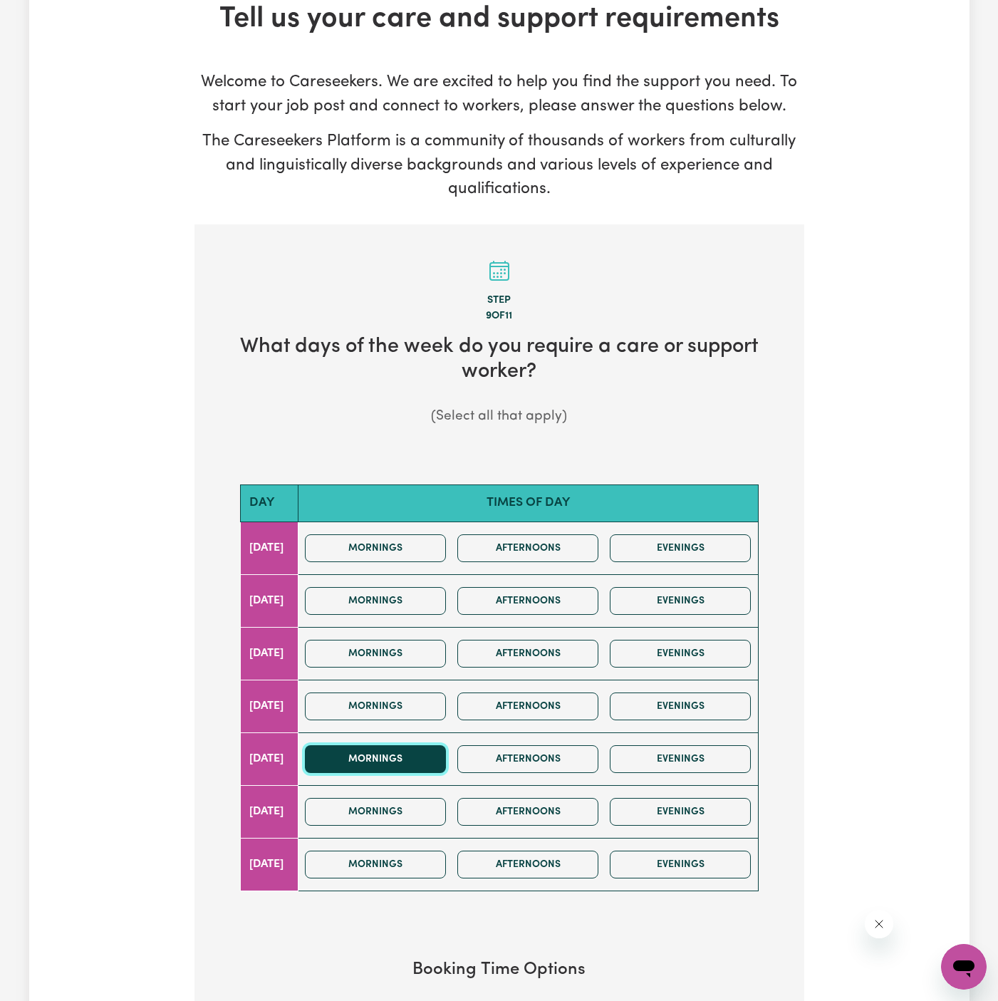
click at [428, 750] on button "Mornings" at bounding box center [375, 759] width 141 height 28
click at [507, 750] on button "Afternoons" at bounding box center [527, 759] width 141 height 28
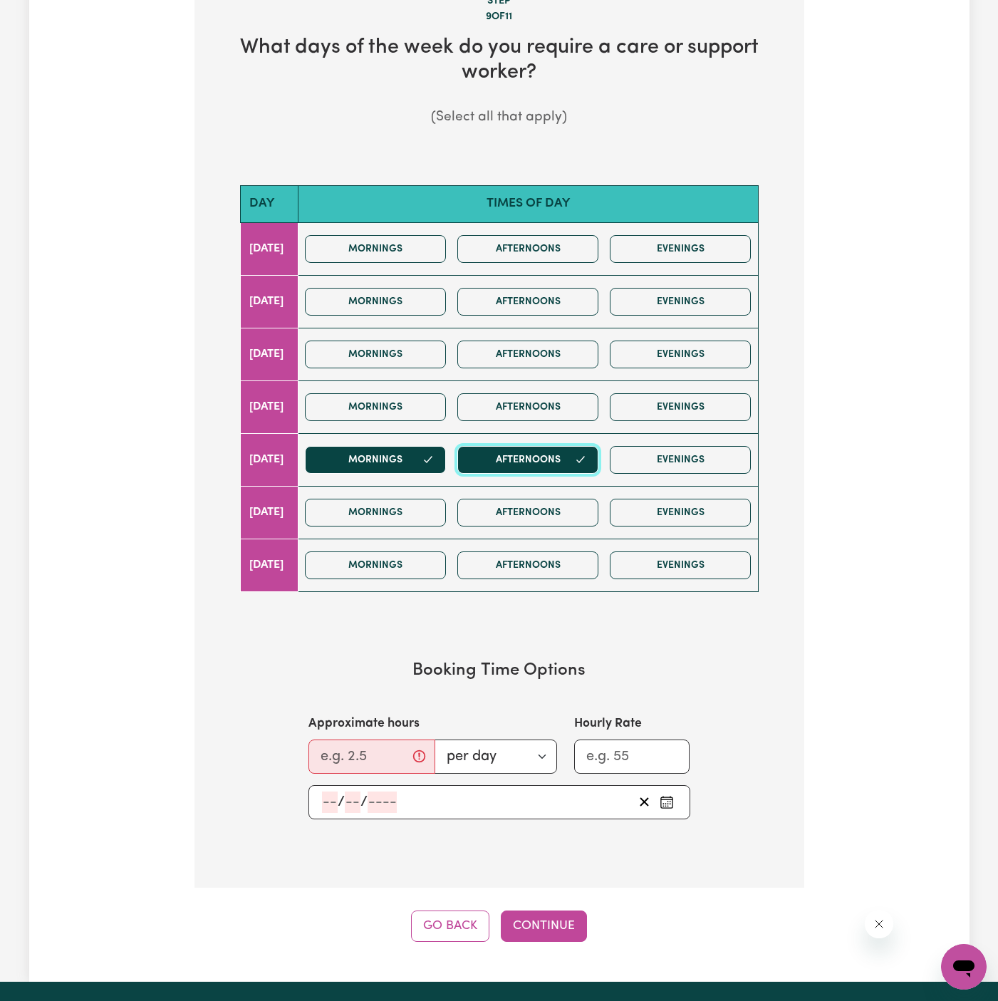
scroll to position [458, 0]
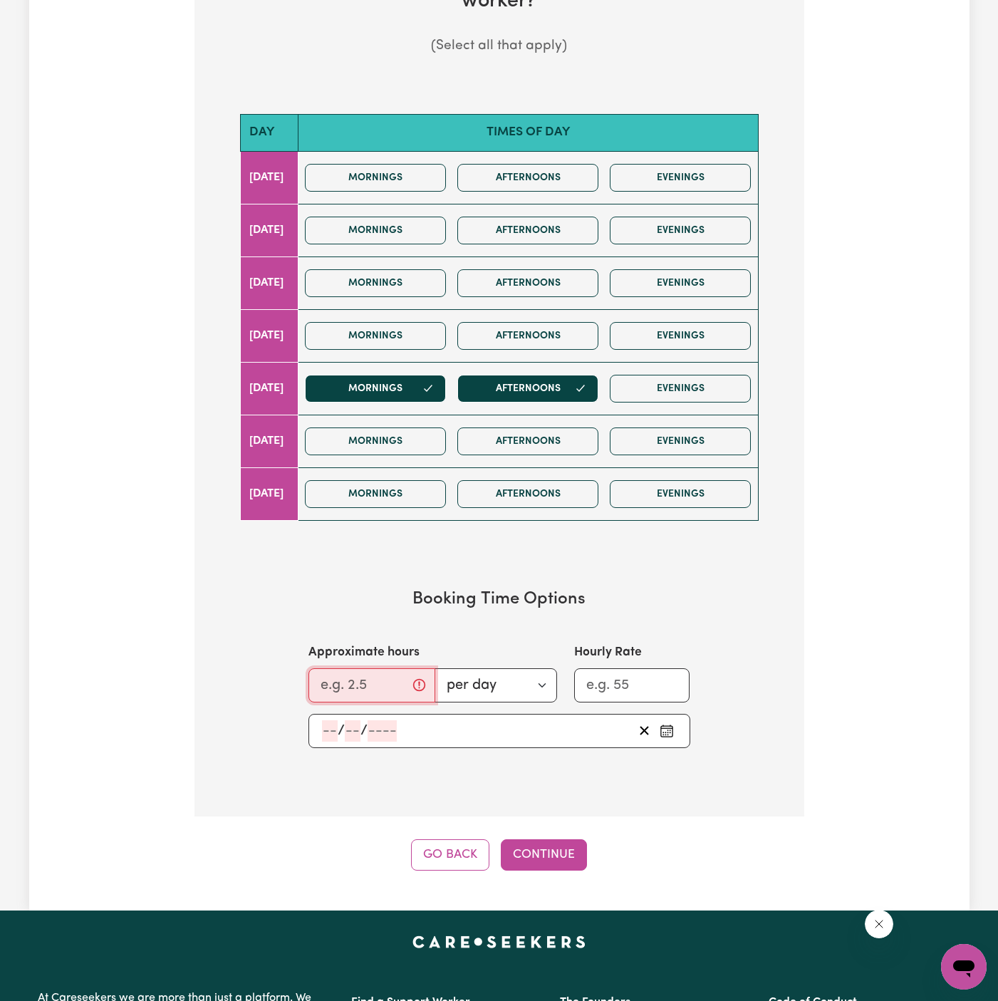
click at [351, 670] on input "Approximate hours" at bounding box center [371, 685] width 127 height 34
type input "7"
click at [329, 728] on input "number" at bounding box center [330, 730] width 16 height 21
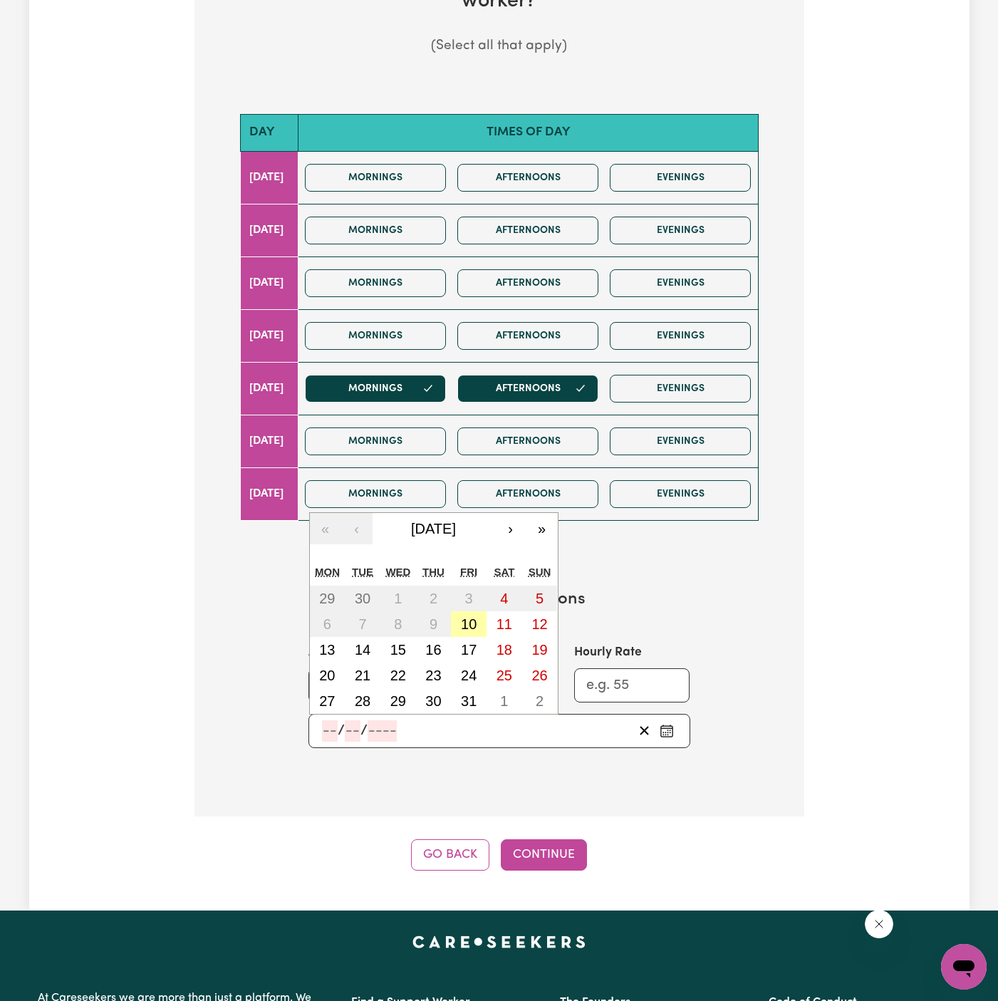
click at [477, 615] on button "10" at bounding box center [469, 624] width 36 height 26
type input "2025-10-10"
type input "10"
type input "2025"
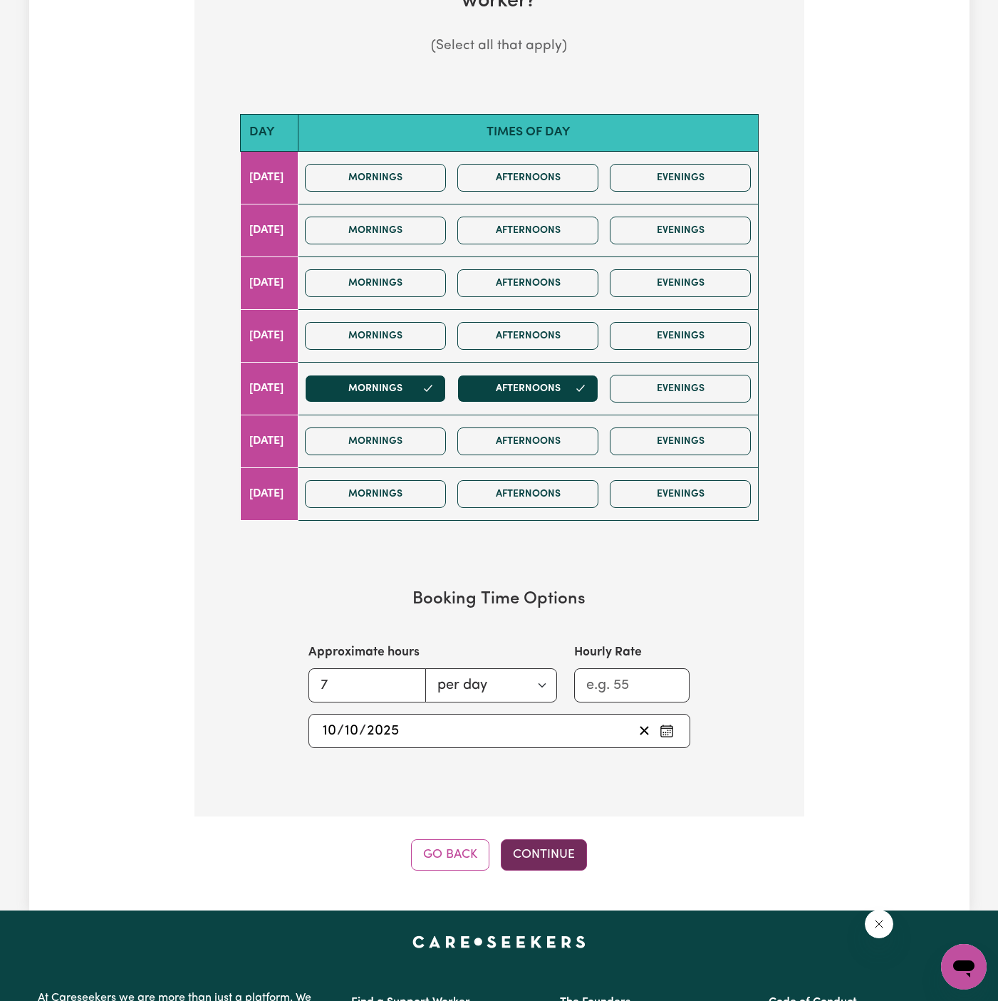
click at [531, 839] on button "Continue" at bounding box center [544, 854] width 86 height 31
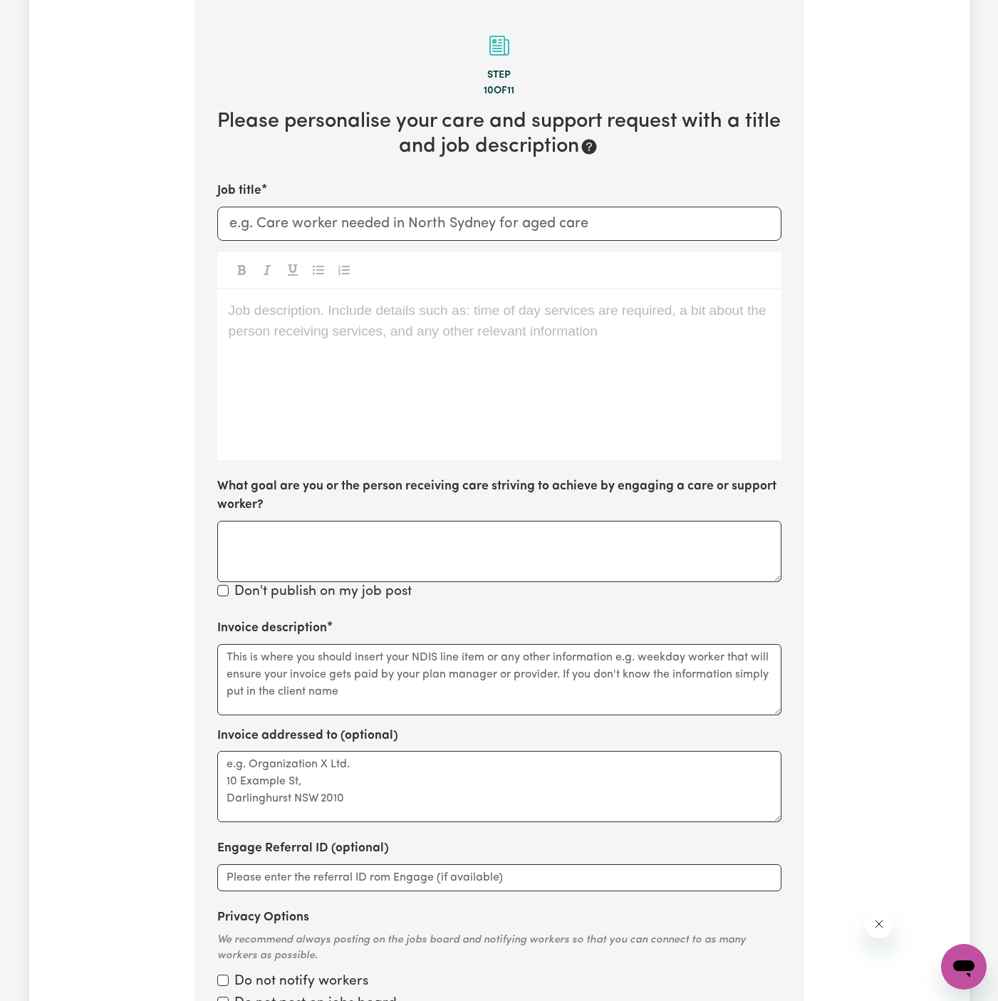
scroll to position [312, 0]
click at [724, 367] on div "Job description. Include details such as: time of day services are required, a …" at bounding box center [499, 375] width 564 height 171
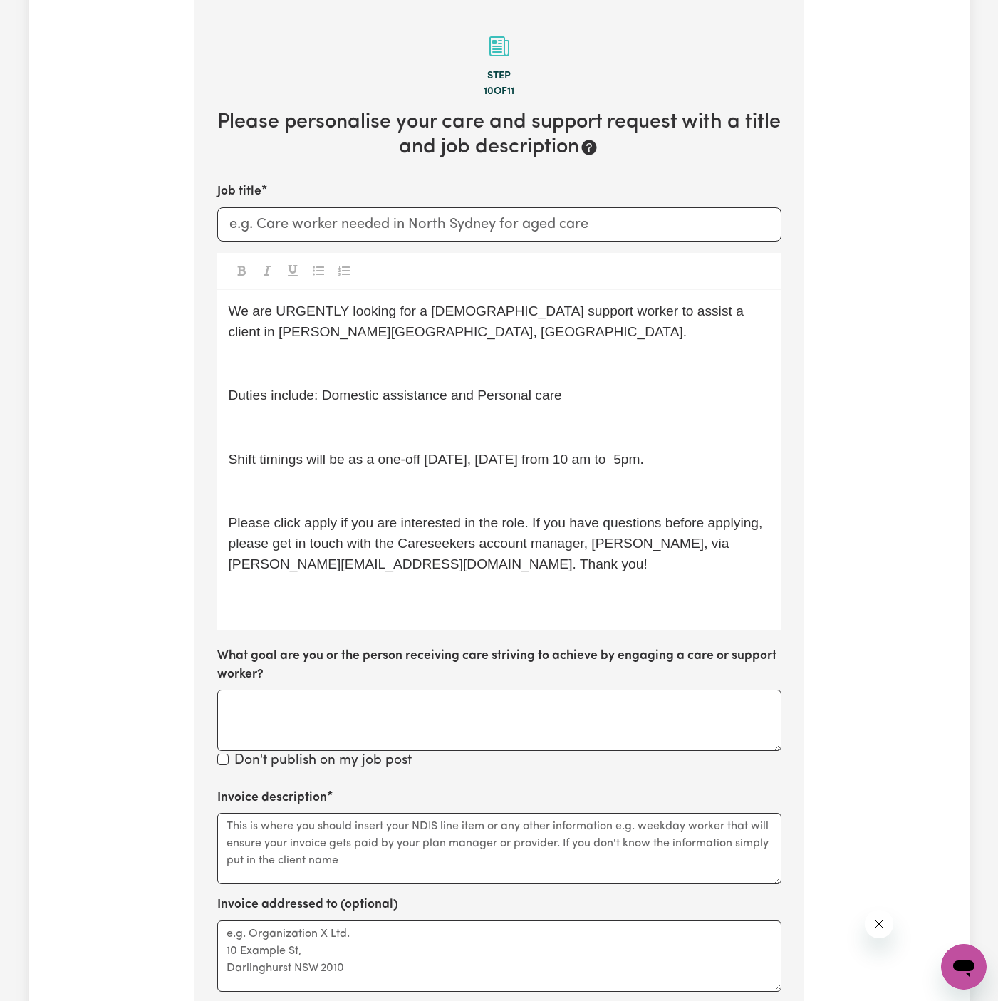
click at [377, 507] on div "We are URGENTLY looking for a female support worker to assist a client in Melto…" at bounding box center [499, 460] width 564 height 340
click at [350, 486] on p "﻿" at bounding box center [499, 492] width 541 height 21
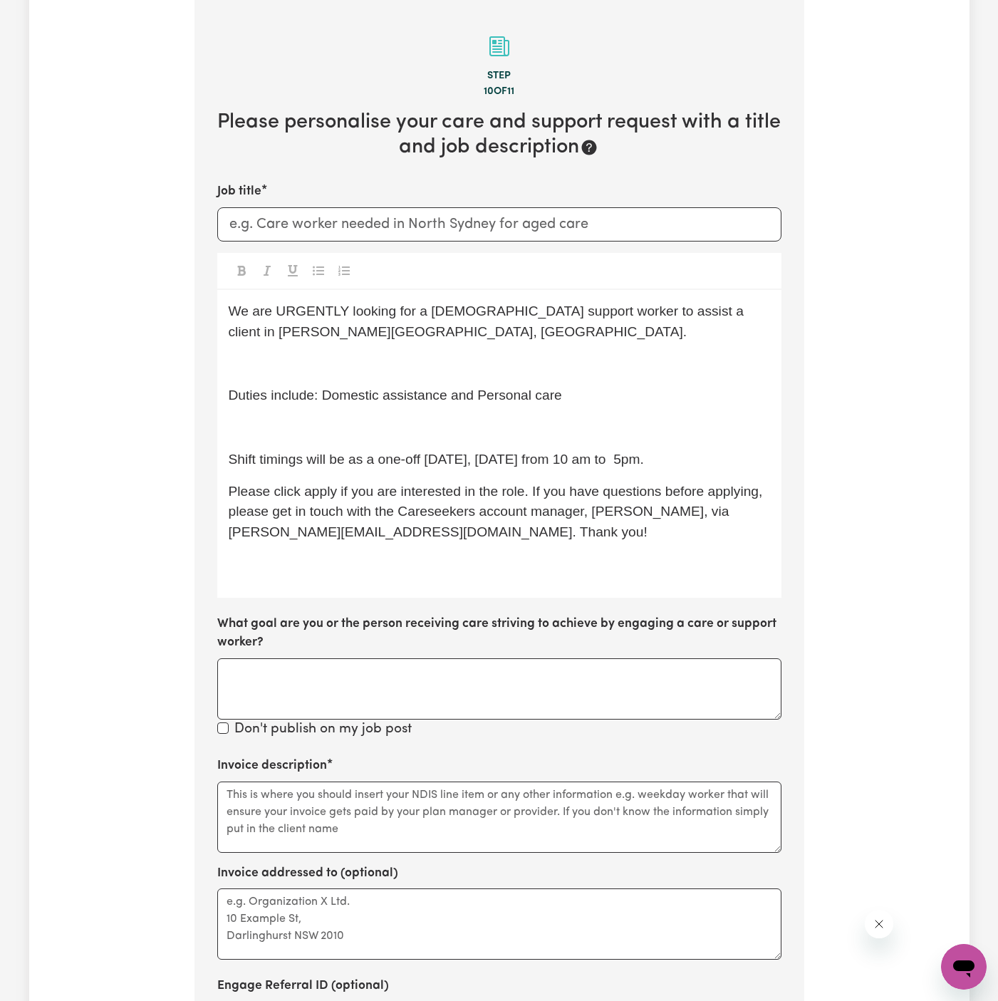
click at [331, 415] on div "We are URGENTLY looking for a female support worker to assist a client in Melto…" at bounding box center [499, 444] width 564 height 308
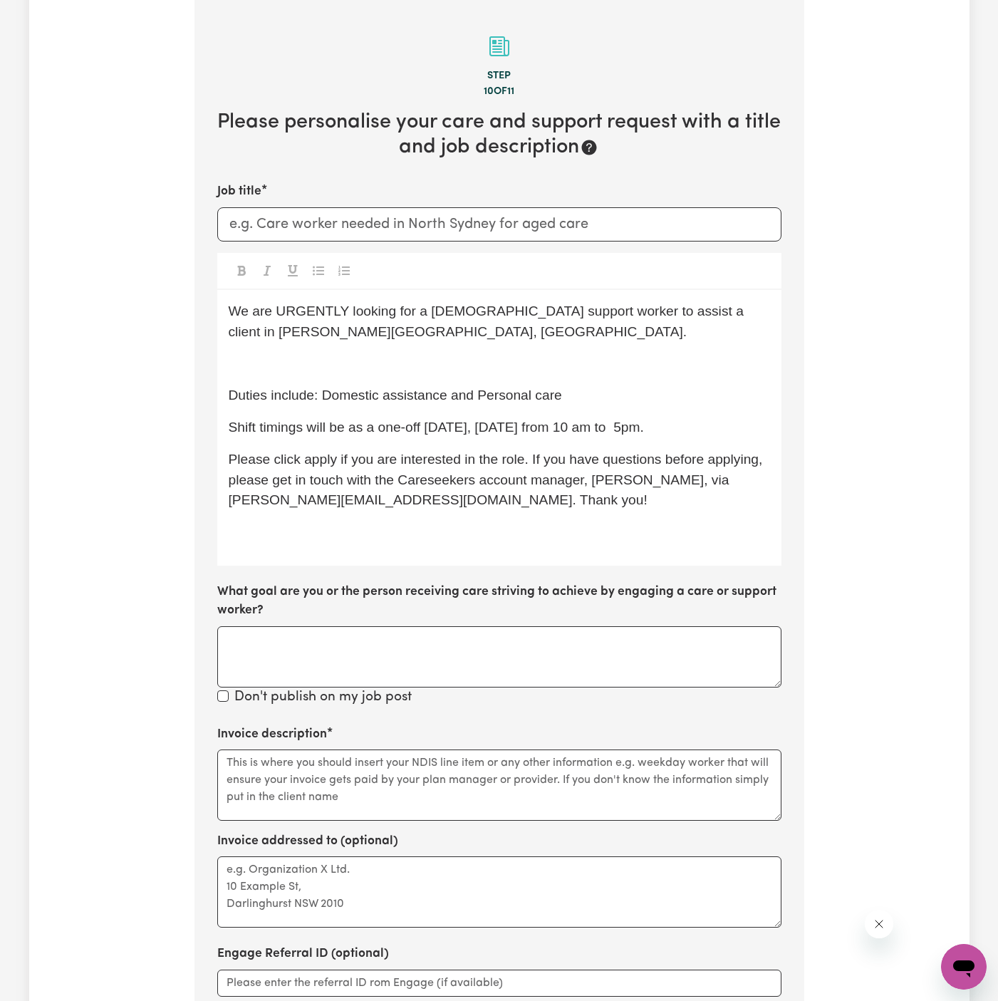
click at [304, 351] on div "We are URGENTLY looking for a female support worker to assist a client in Melto…" at bounding box center [499, 428] width 564 height 276
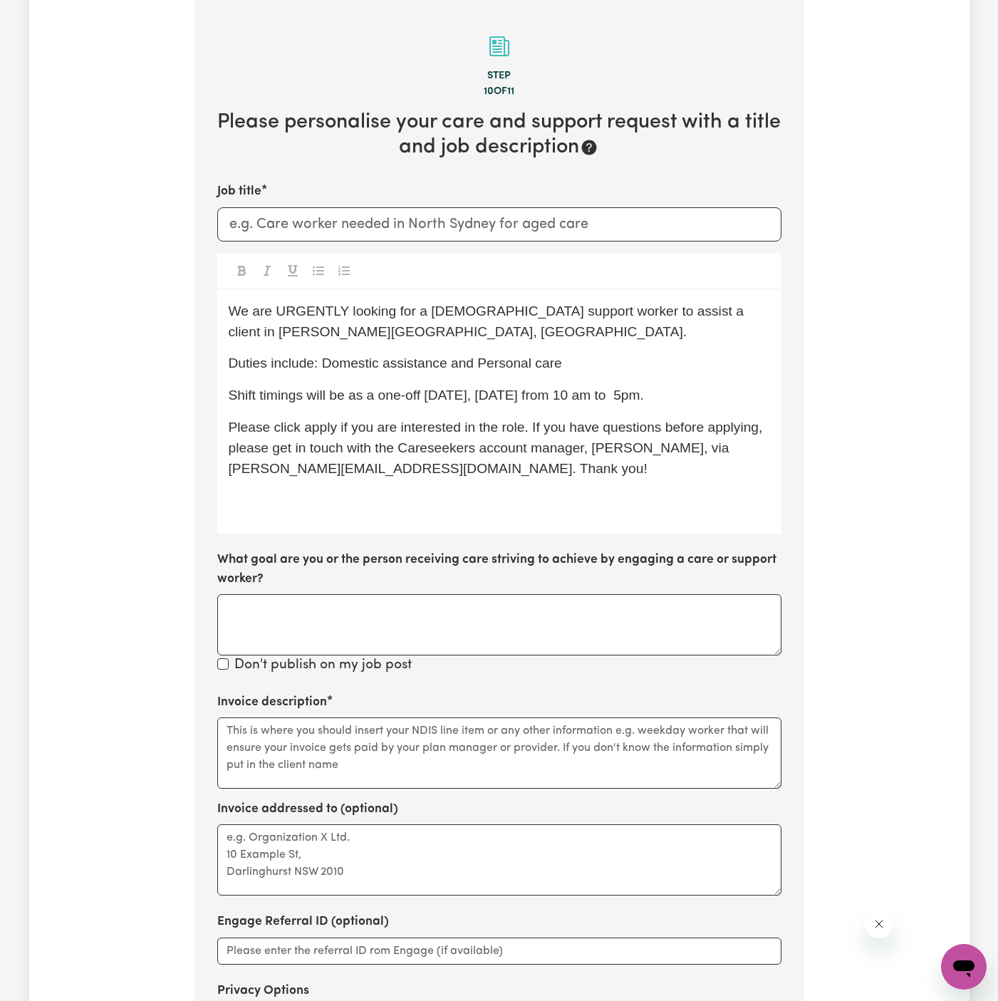
click at [378, 393] on span "Shift timings will be as a one-off today, Friday 10/10 from 10 am to 5pm." at bounding box center [436, 395] width 415 height 15
click at [640, 398] on span "Shift timings will be as a one-off today, Friday 10/10, from 10 am to 5pm." at bounding box center [439, 395] width 420 height 15
click at [626, 398] on span "Shift timings will be as a one-off today, Friday 10/10, from 10 am to 5 pm." at bounding box center [439, 395] width 420 height 15
click at [444, 240] on input "Job title" at bounding box center [499, 224] width 564 height 34
drag, startPoint x: 682, startPoint y: 312, endPoint x: 682, endPoint y: 326, distance: 13.5
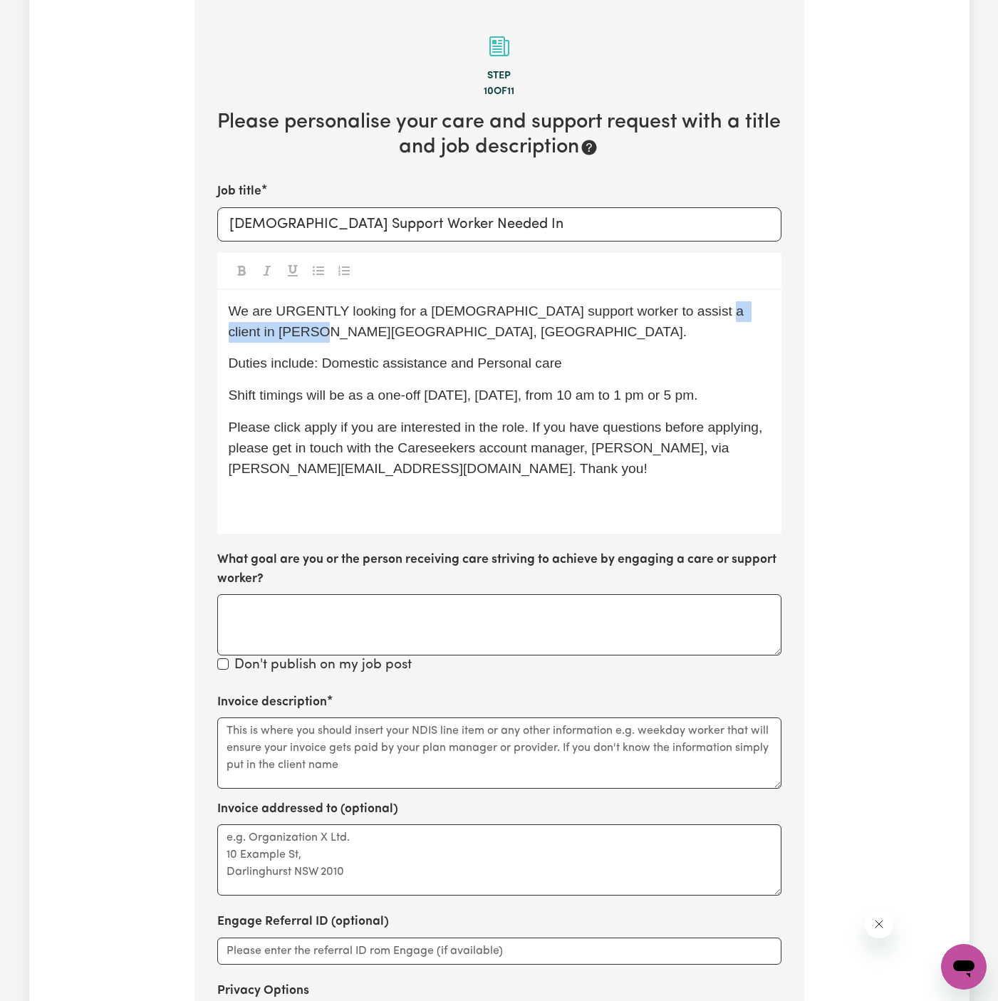
click at [682, 327] on p "We are URGENTLY looking for a female support worker to assist a client in Melto…" at bounding box center [499, 321] width 541 height 41
copy span "Melton South, VIC."
click at [660, 232] on input "Female Support Worker Needed In" at bounding box center [499, 224] width 564 height 34
paste input "Melton South, VIC."
type input "Female Support Worker Needed In Melton South, VIC"
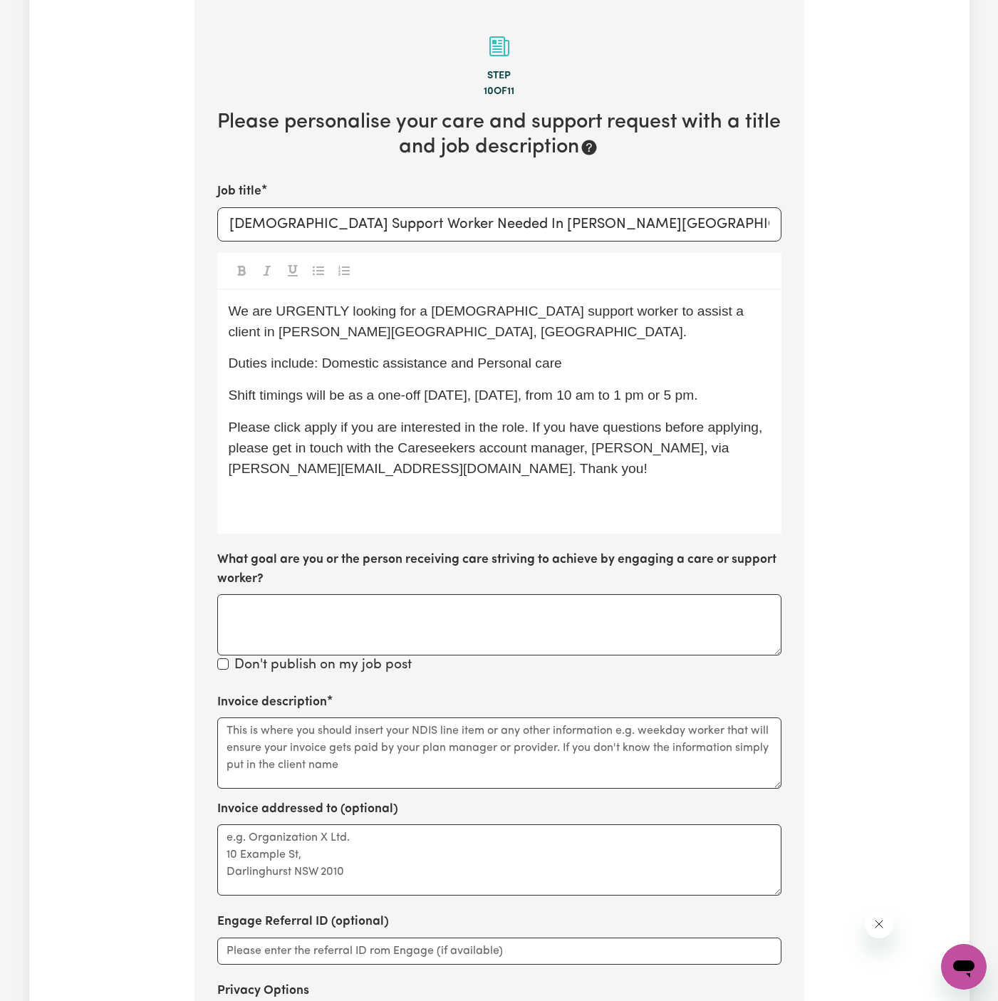
click at [328, 521] on div "We are URGENTLY looking for a female support worker to assist a client in Melto…" at bounding box center [499, 412] width 564 height 244
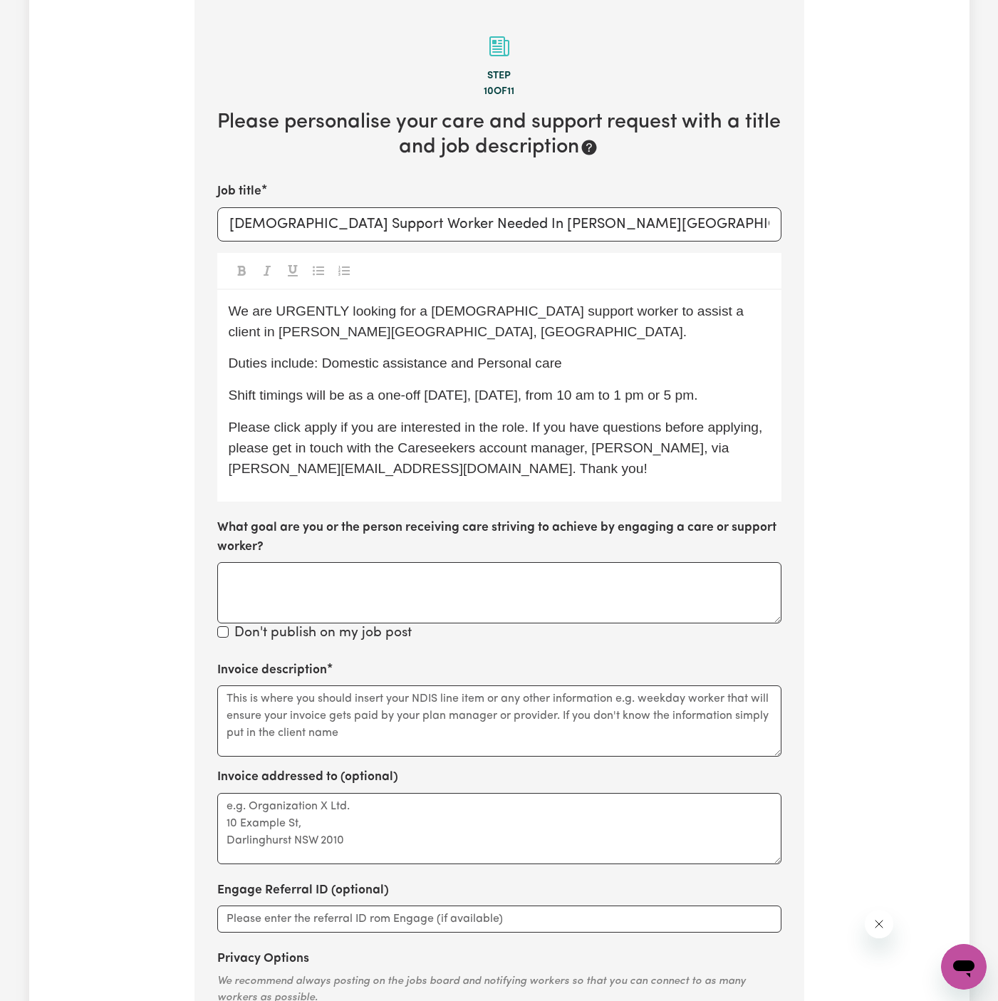
click at [317, 435] on p "Please click apply if you are interested in the role. If you have questions bef…" at bounding box center [499, 447] width 541 height 61
click at [586, 427] on span "Please click Apply if you are interested in the role. If you have questions bef…" at bounding box center [498, 448] width 539 height 56
click at [517, 458] on p "Please click Apply if you are interested in the role. If you have questions bef…" at bounding box center [499, 447] width 541 height 61
drag, startPoint x: 398, startPoint y: 370, endPoint x: 385, endPoint y: 370, distance: 12.8
click at [393, 370] on span "Duties include: Domestic assistance and Personal care" at bounding box center [395, 363] width 333 height 15
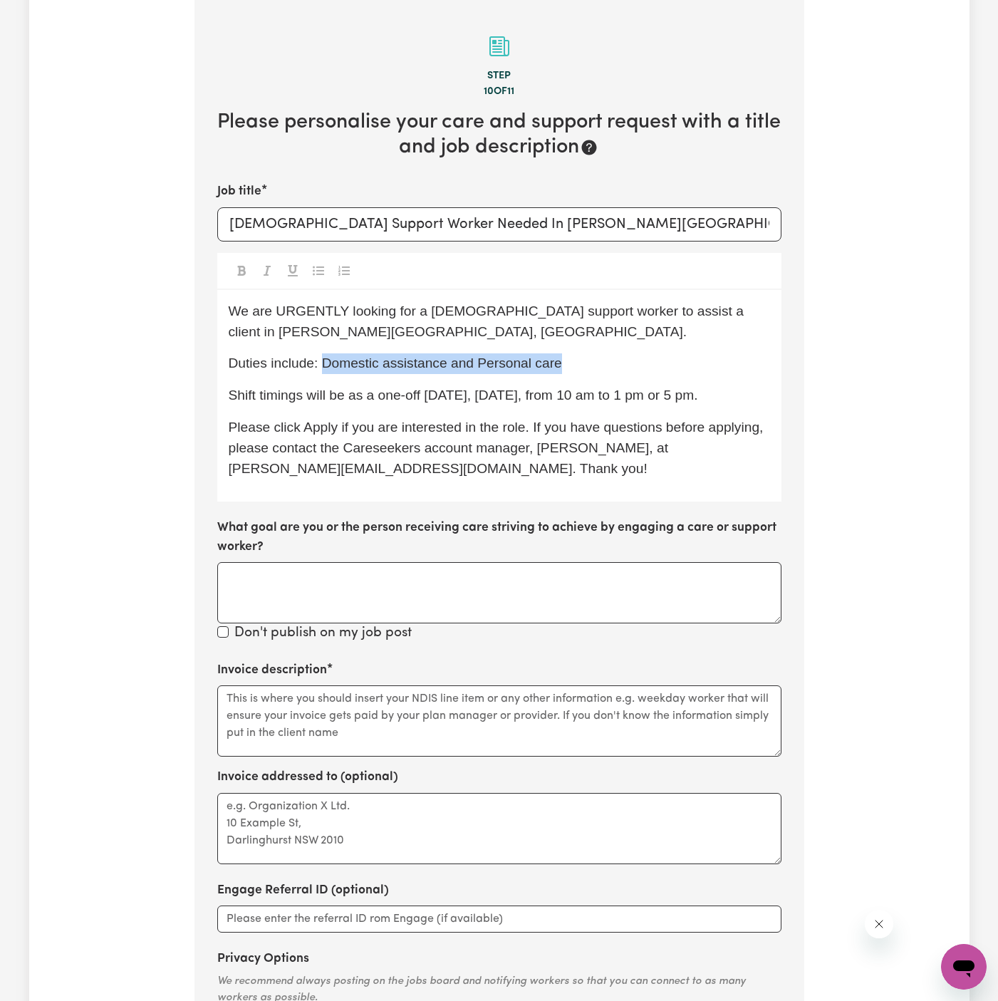
drag, startPoint x: 323, startPoint y: 364, endPoint x: 629, endPoint y: 367, distance: 306.4
click at [629, 367] on p "Duties include: Domestic assistance and Personal care" at bounding box center [499, 363] width 541 height 21
copy span "Domestic assistance and Personal care"
click at [377, 717] on textarea "Invoice description" at bounding box center [499, 720] width 564 height 71
paste textarea "Domestic assistance and Personal care"
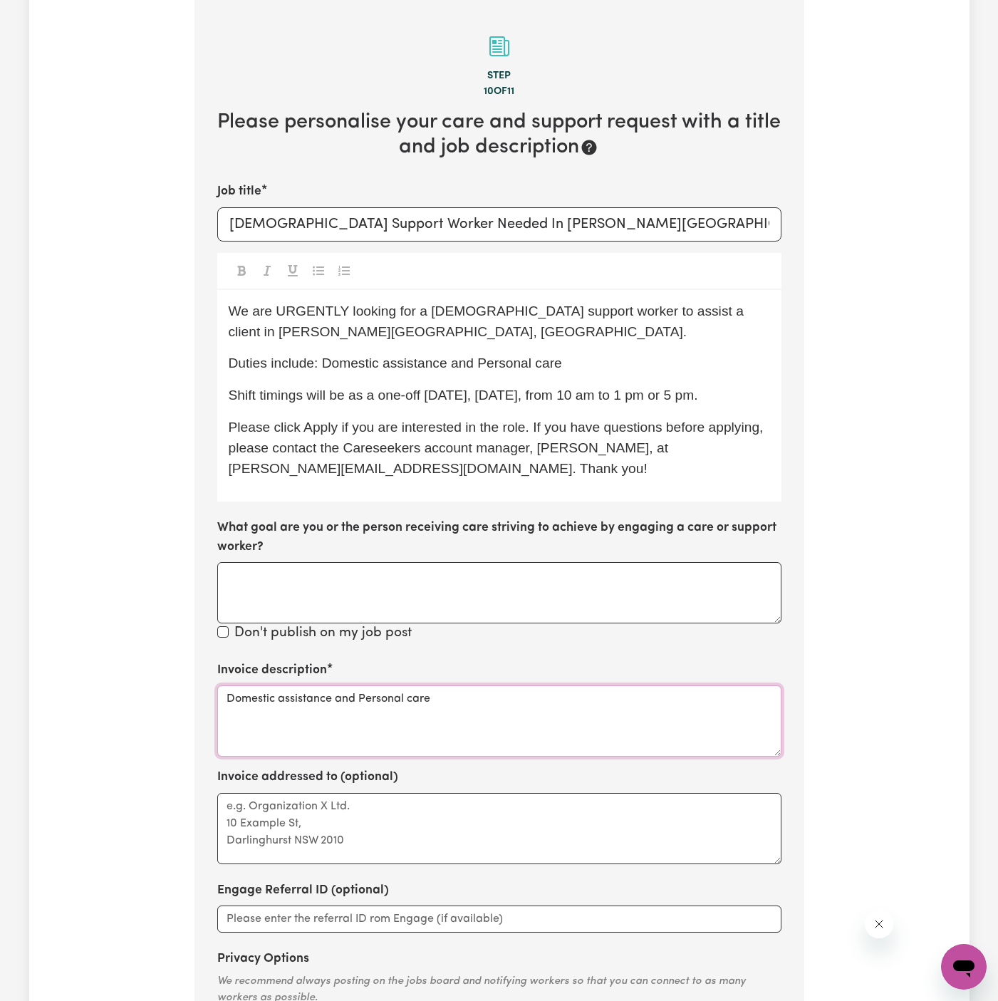
type textarea "Domestic assistance and Personal care"
click at [370, 846] on textarea "Invoice addressed to (optional)" at bounding box center [499, 828] width 564 height 71
click at [415, 803] on textarea "Invoice addressed to (optional)" at bounding box center [499, 828] width 564 height 71
paste textarea "Lifeful"
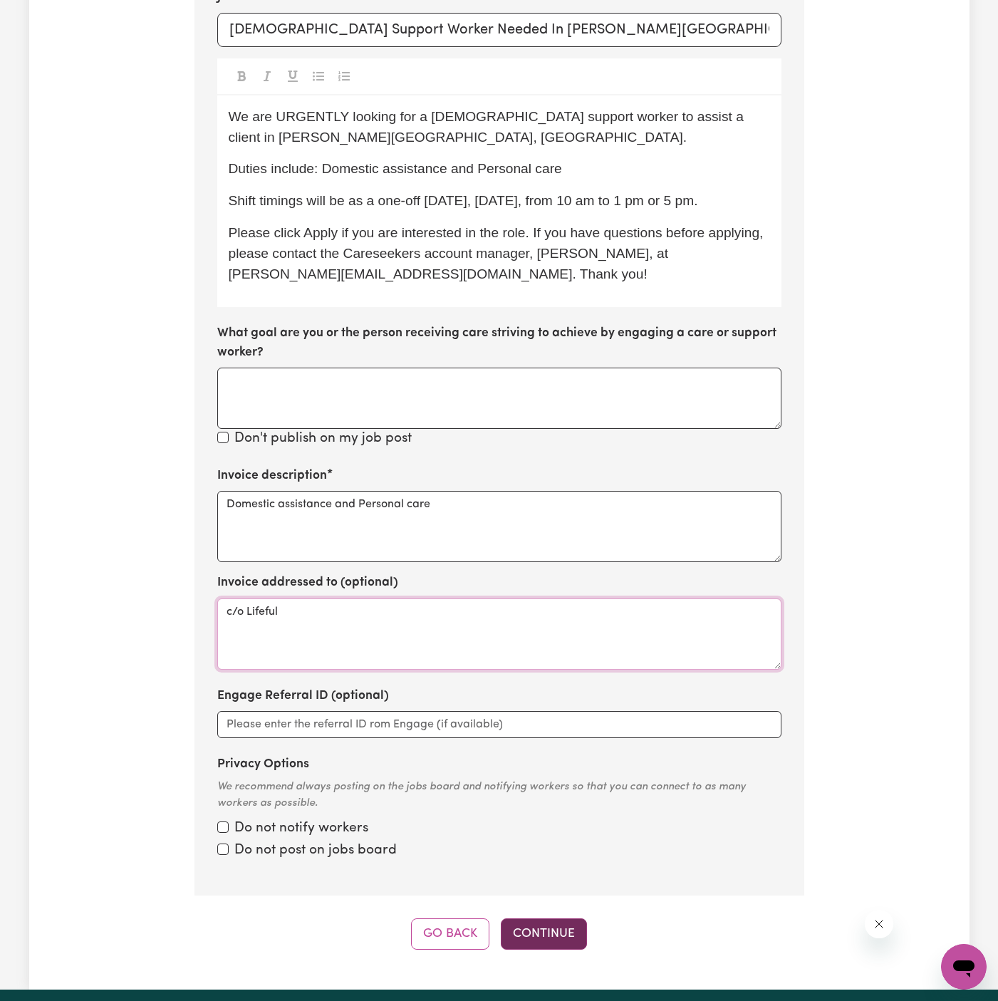
type textarea "c/o Lifeful"
click at [550, 933] on button "Continue" at bounding box center [544, 933] width 86 height 31
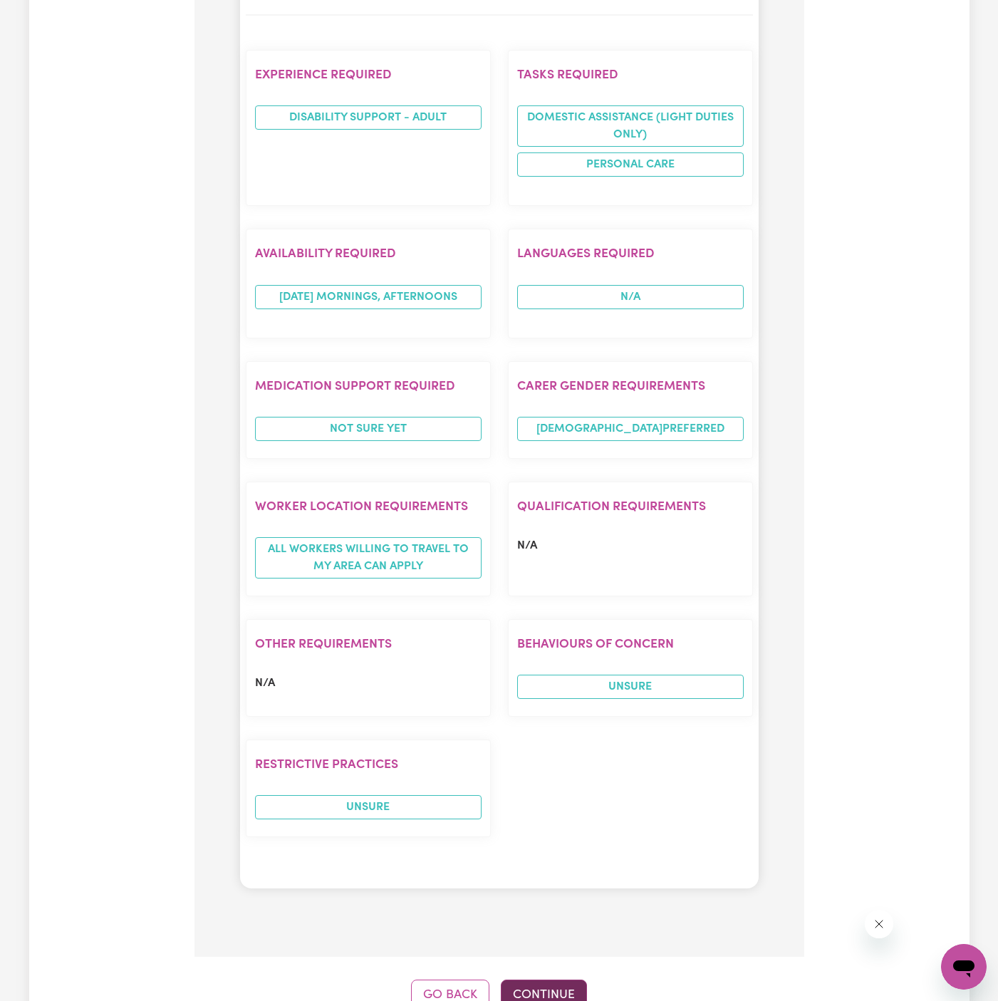
click at [566, 980] on button "Continue" at bounding box center [544, 995] width 86 height 31
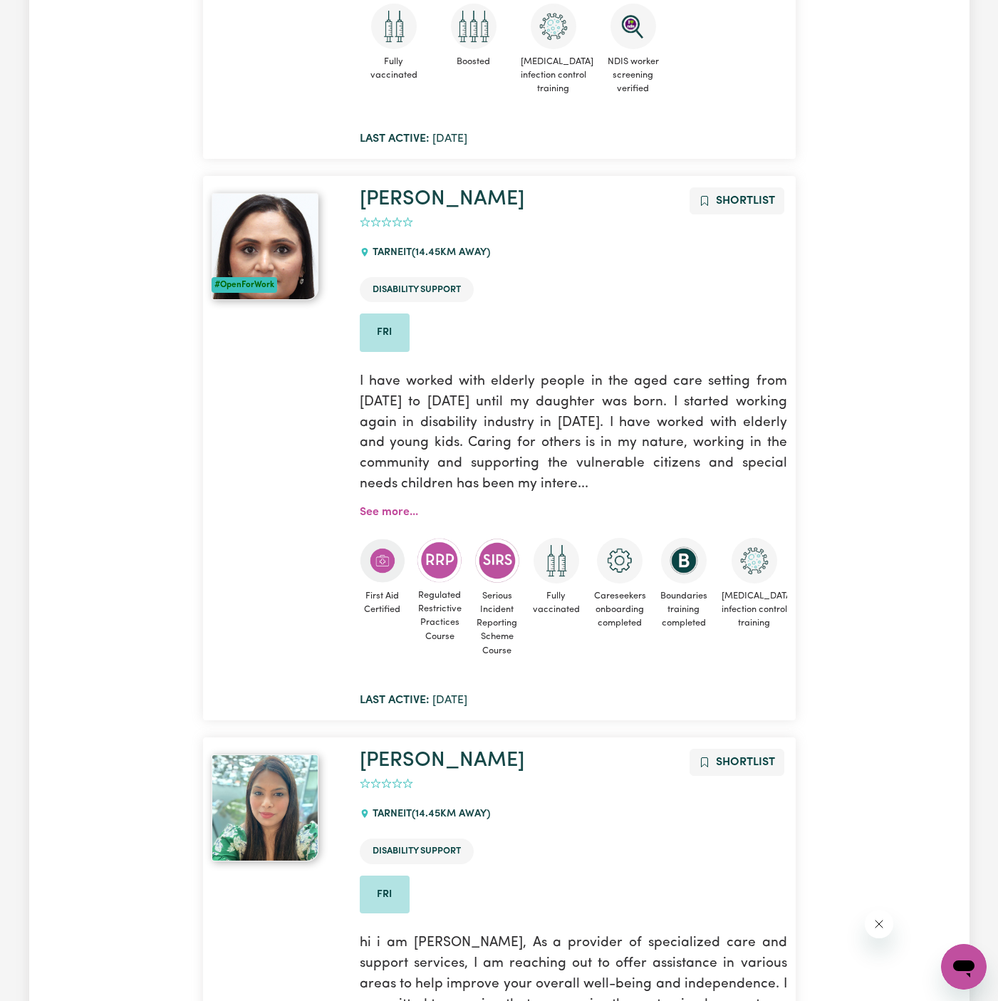
scroll to position [2159, 0]
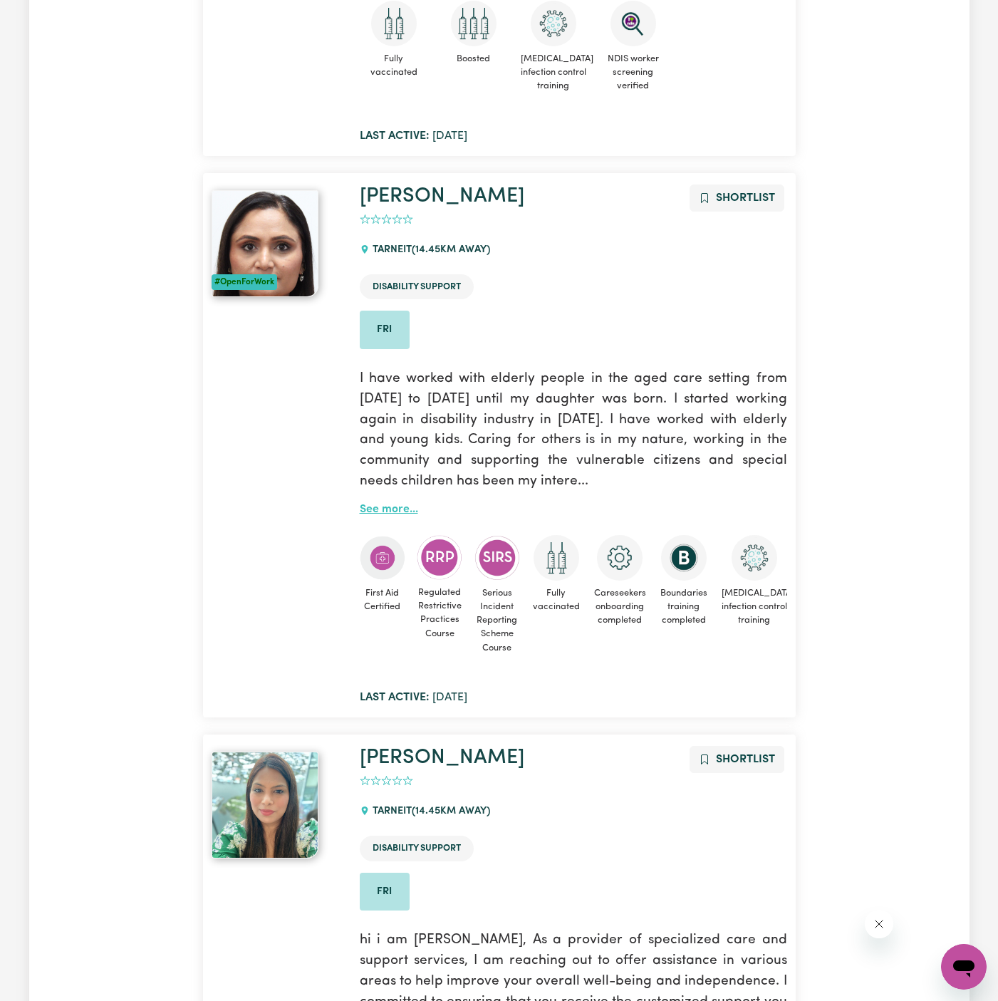
click at [390, 504] on link "See more..." at bounding box center [389, 509] width 58 height 11
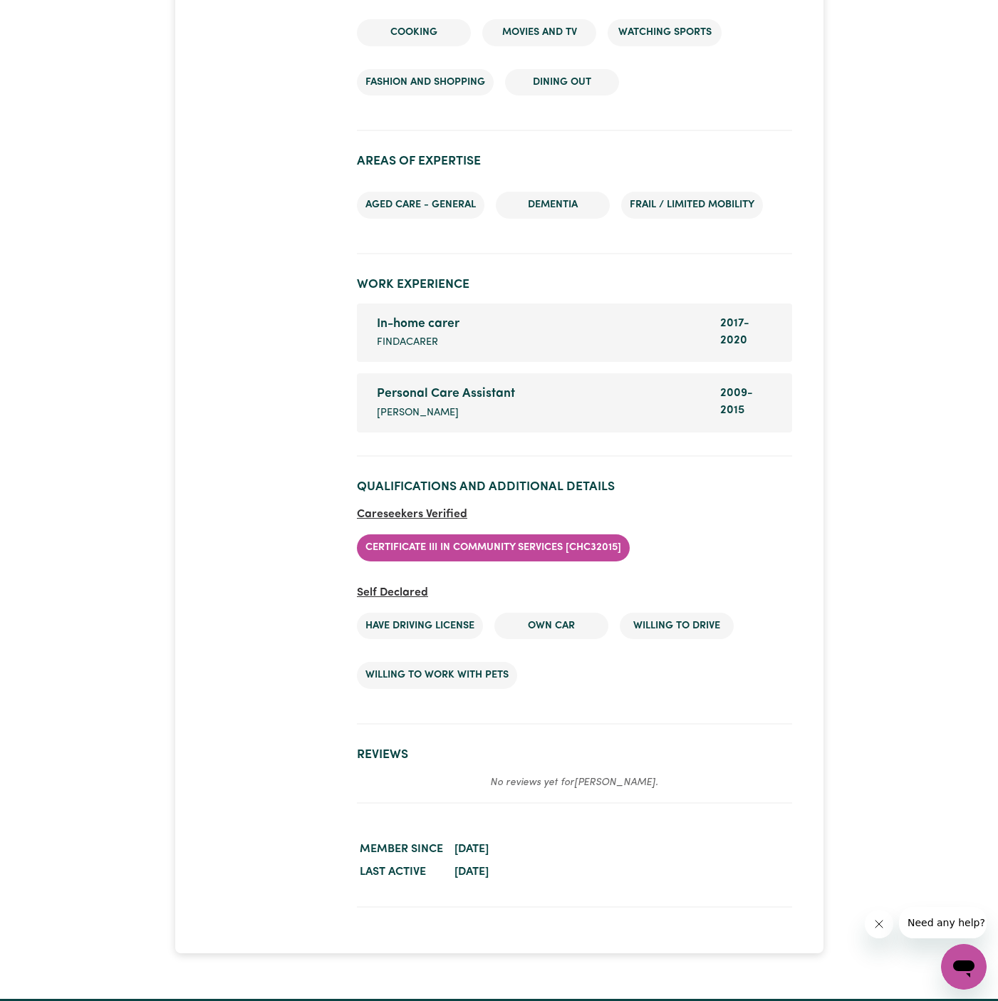
scroll to position [2229, 0]
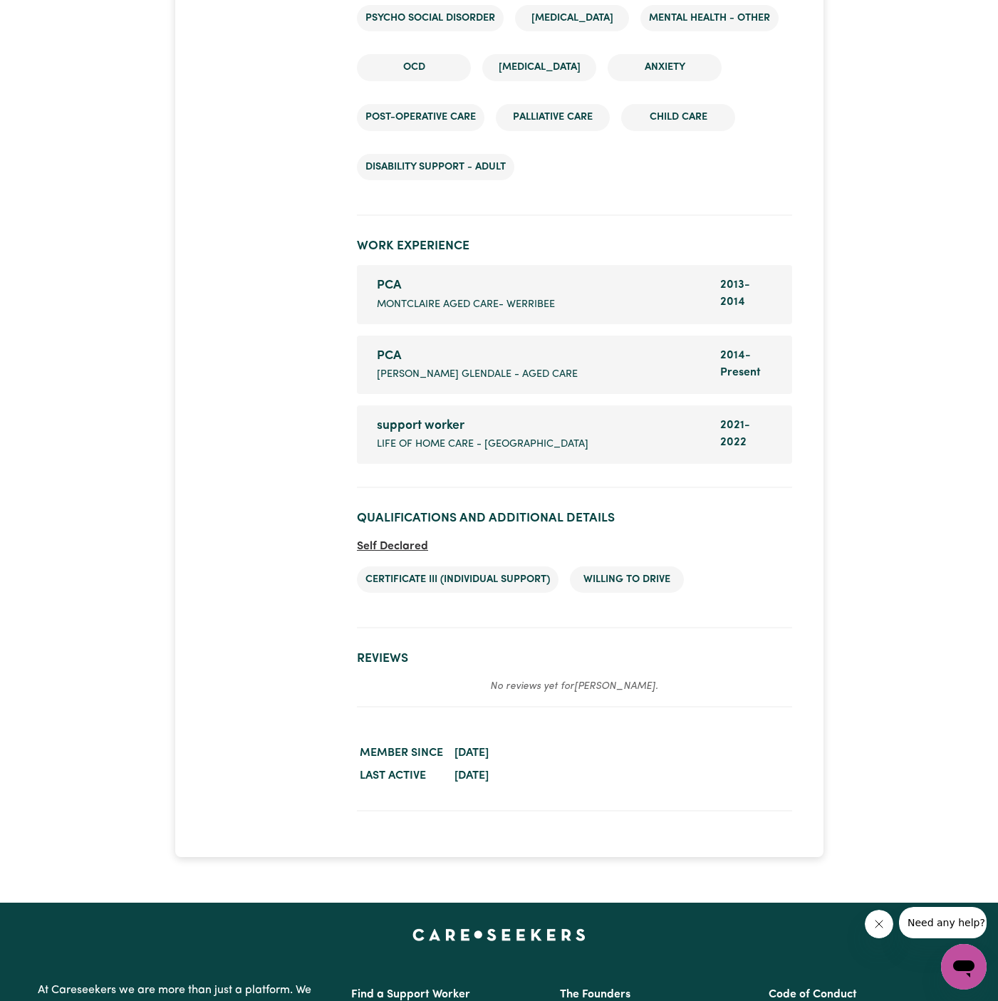
scroll to position [3346, 0]
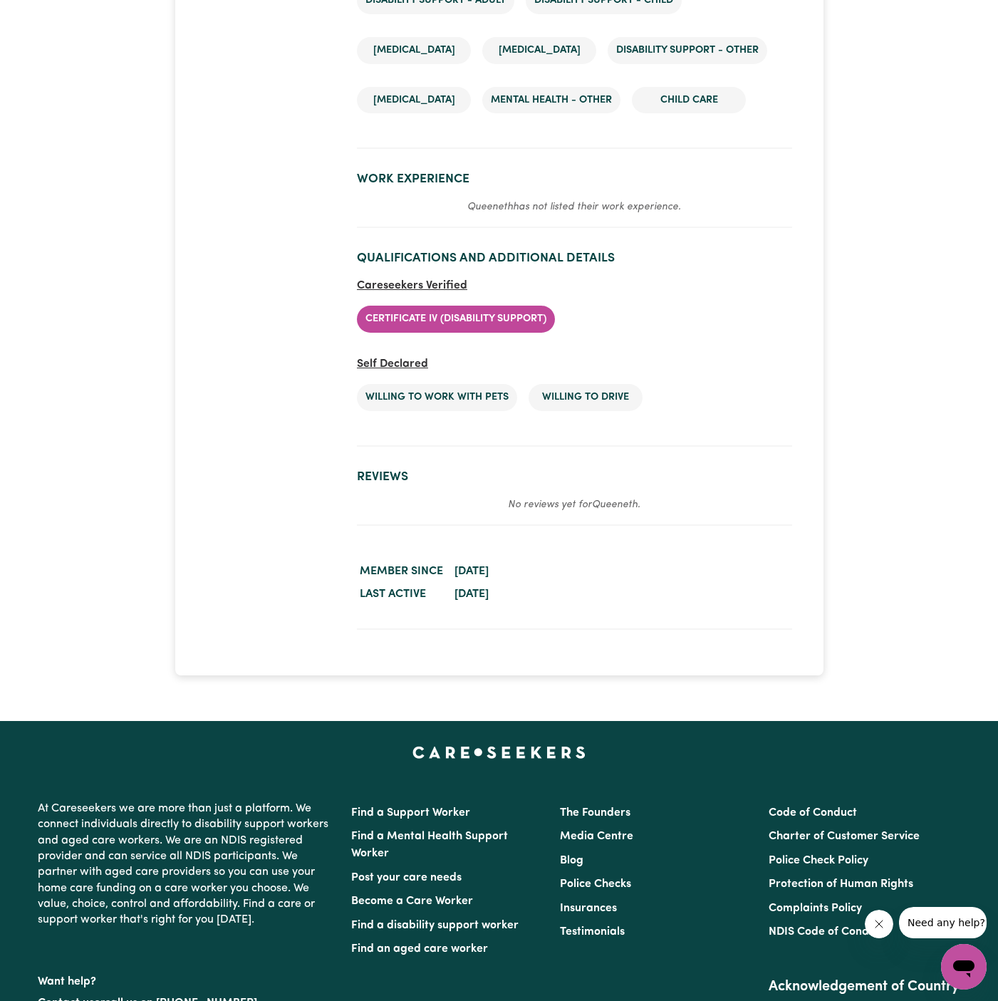
scroll to position [2675, 0]
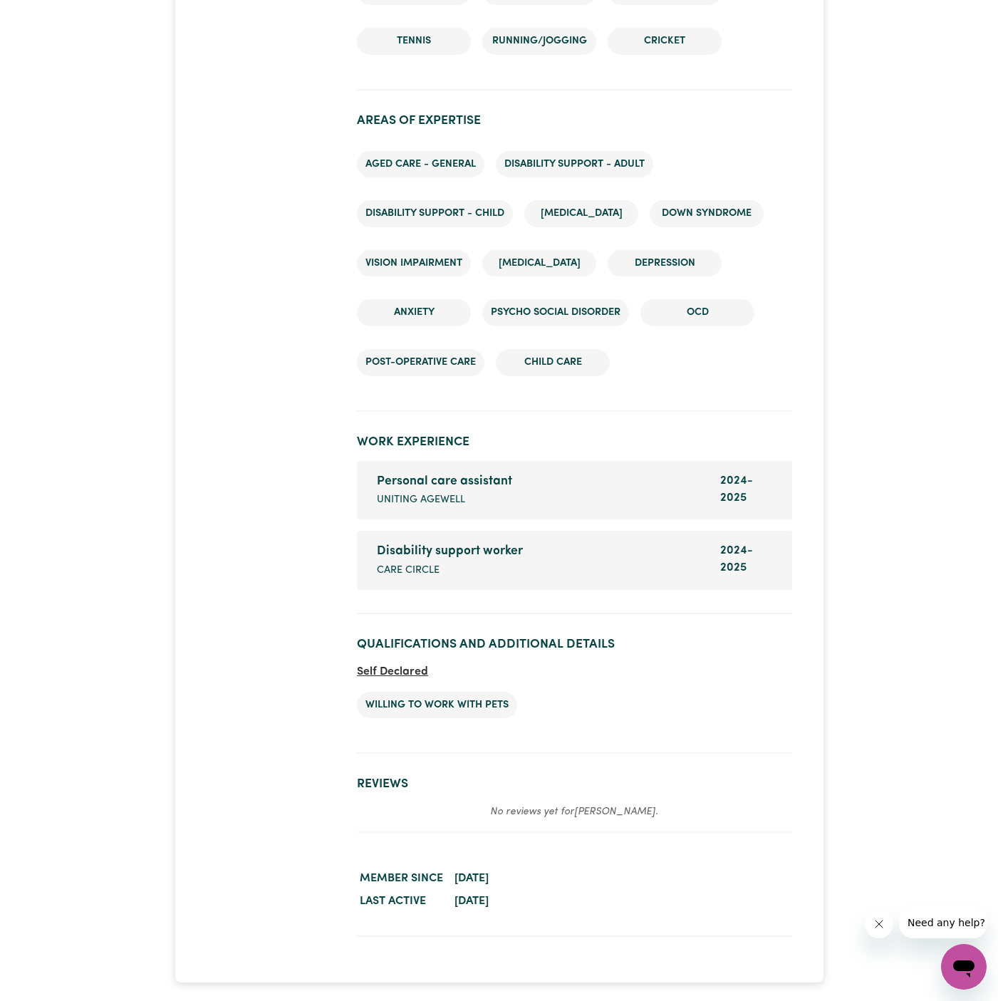
scroll to position [2354, 0]
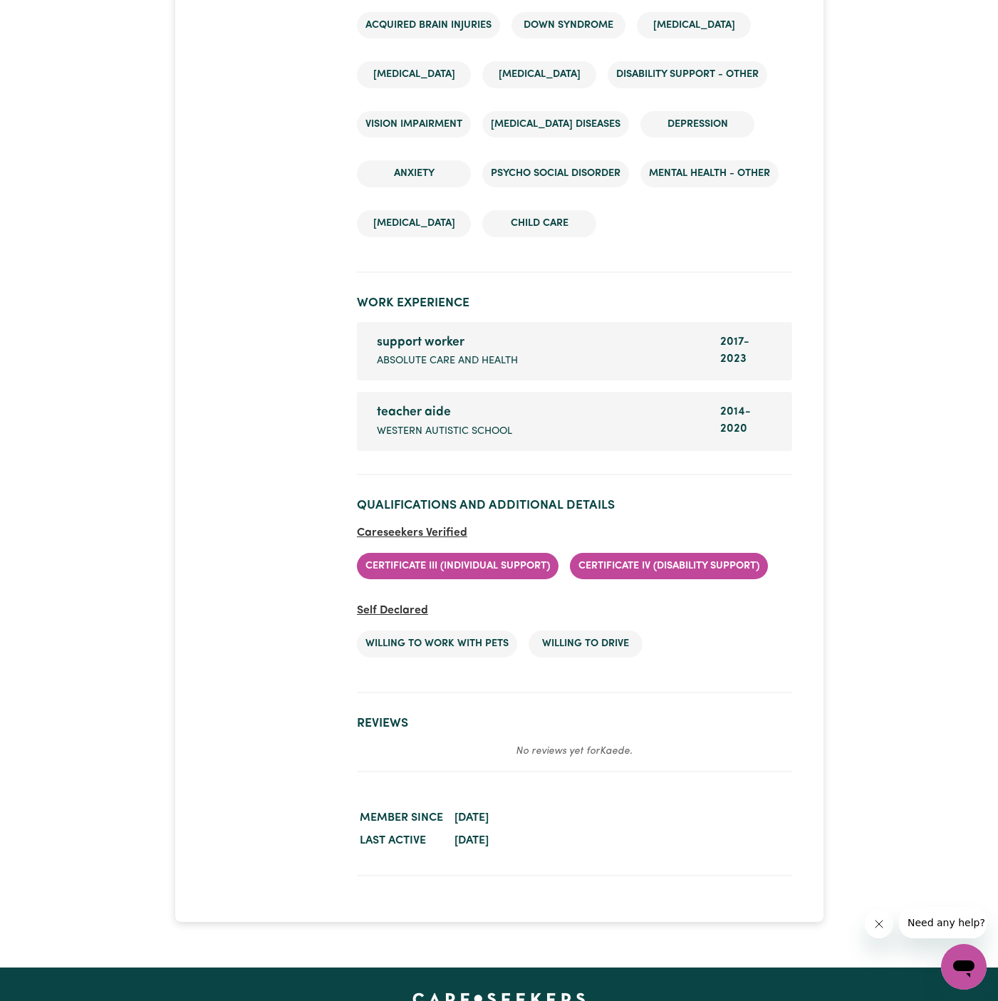
scroll to position [2786, 0]
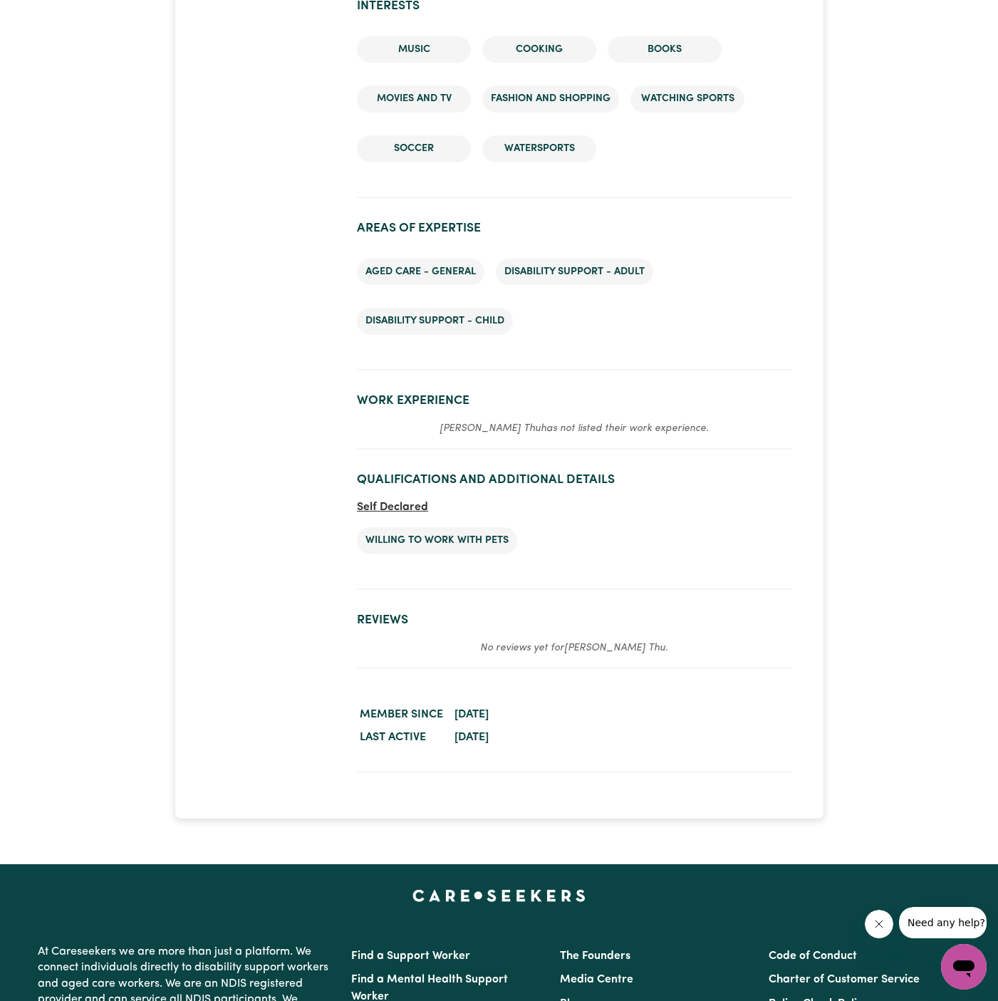
scroll to position [1834, 0]
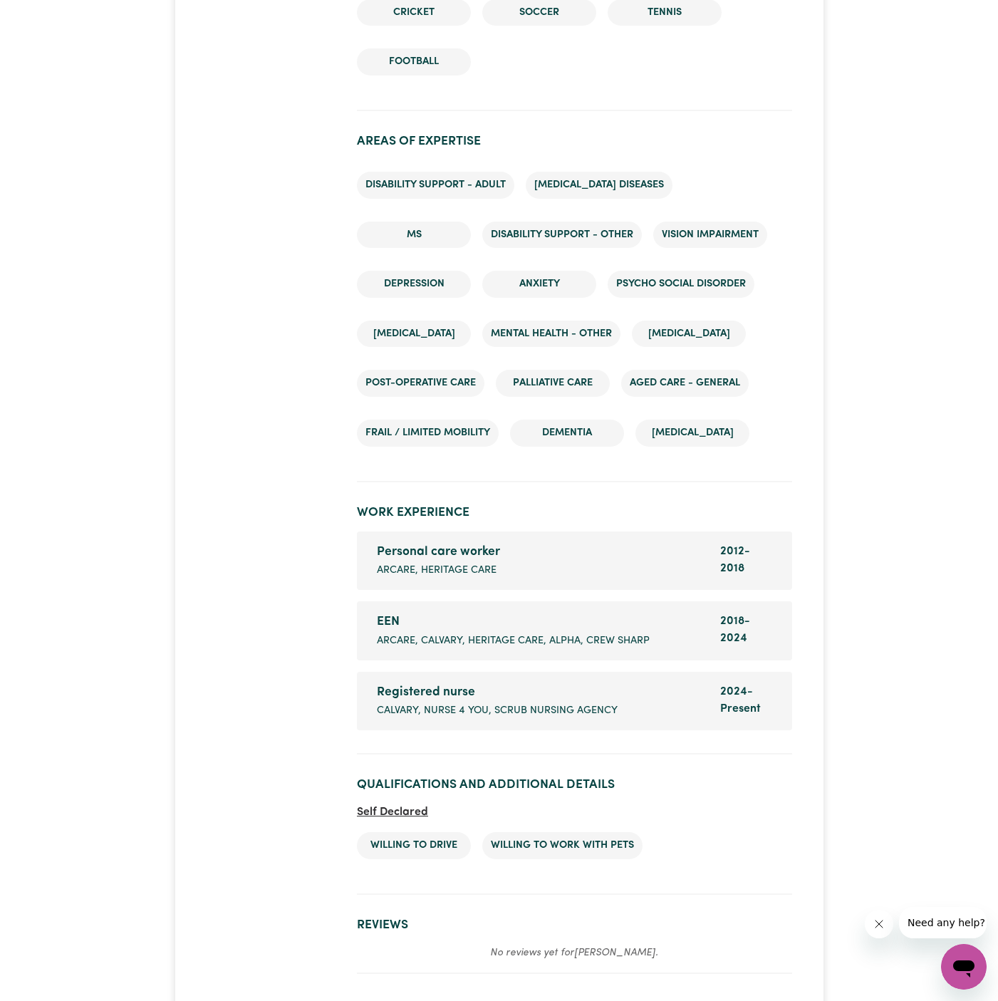
scroll to position [2277, 0]
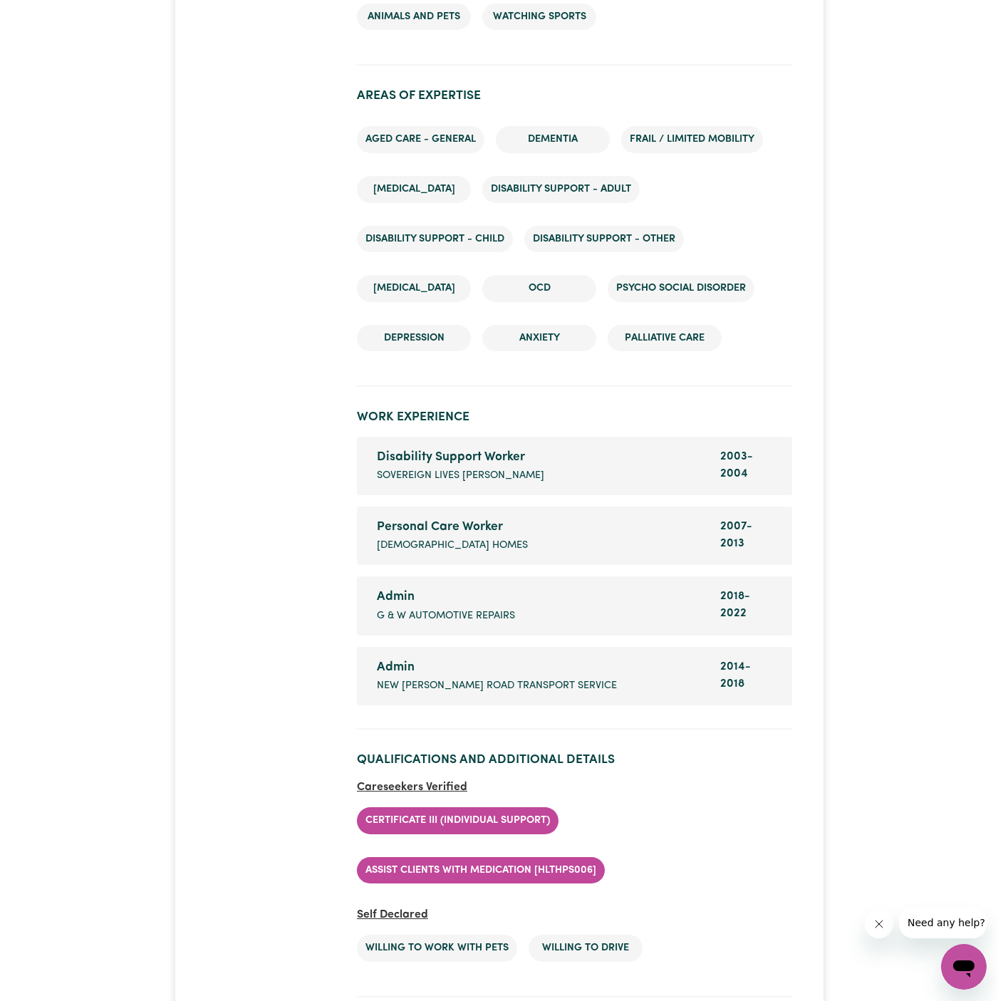
scroll to position [2372, 0]
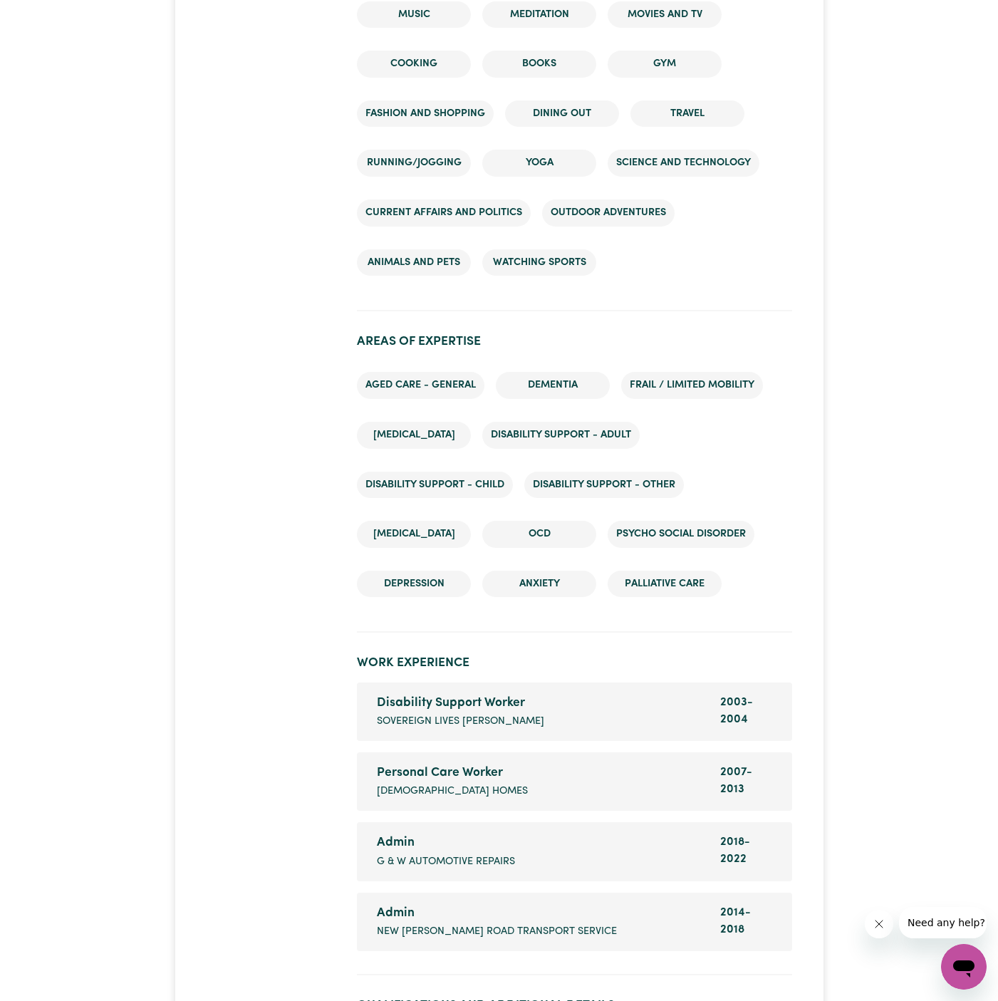
scroll to position [2910, 0]
